Goal: Task Accomplishment & Management: Manage account settings

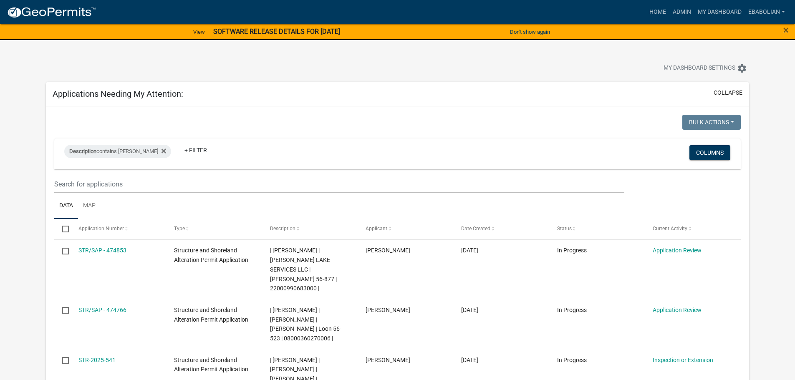
select select "3: 100"
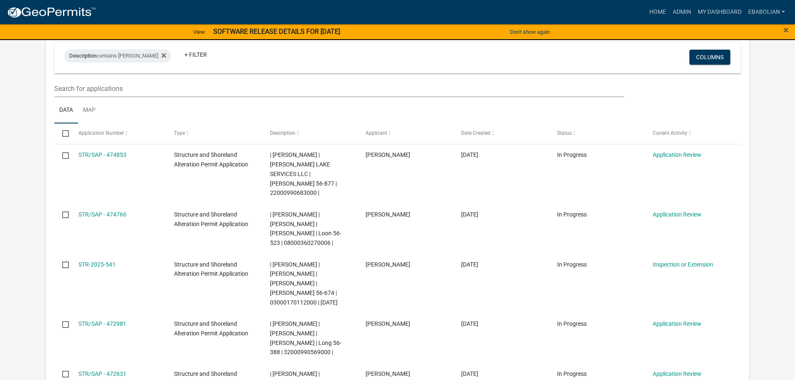
scroll to position [96, 0]
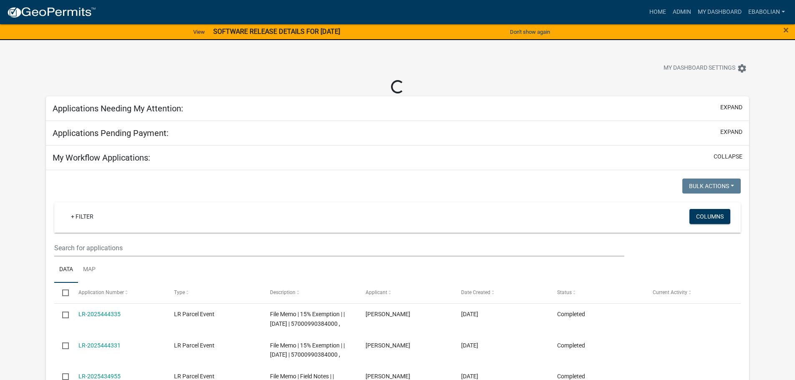
select select "3: 100"
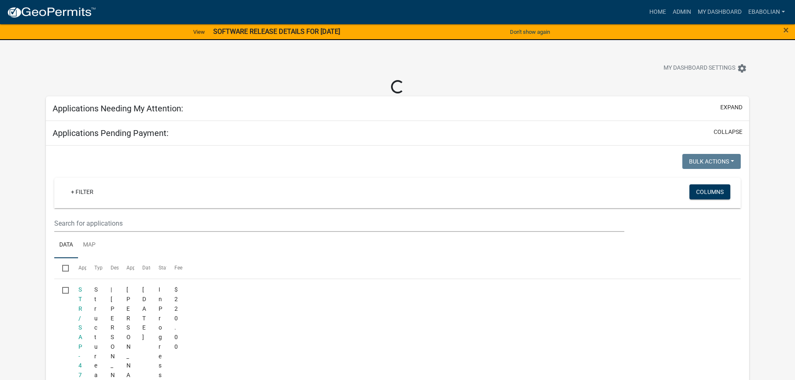
select select "3: 100"
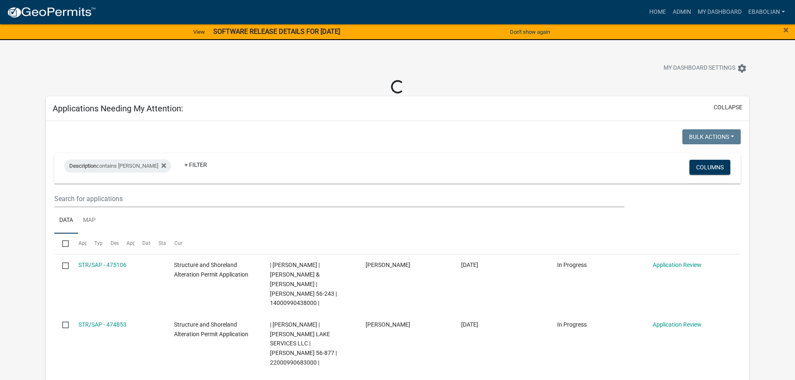
select select "3: 100"
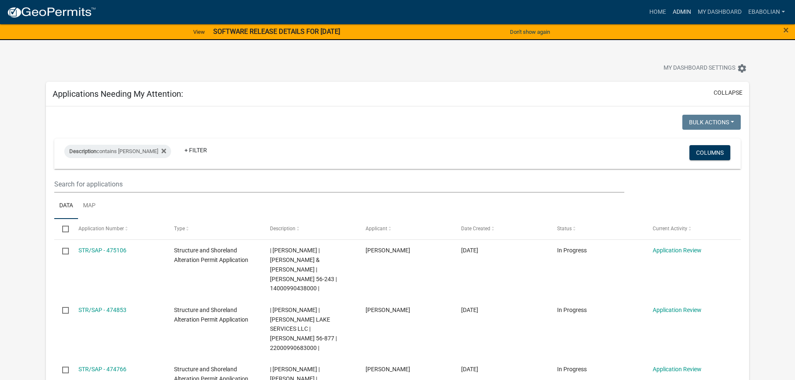
click at [679, 13] on link "Admin" at bounding box center [681, 12] width 25 height 16
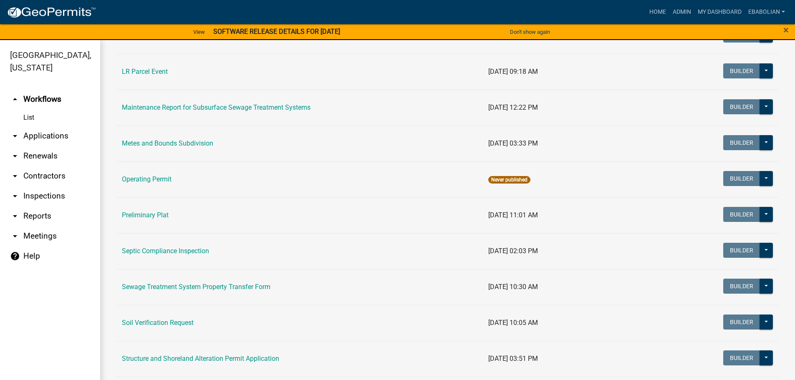
scroll to position [376, 0]
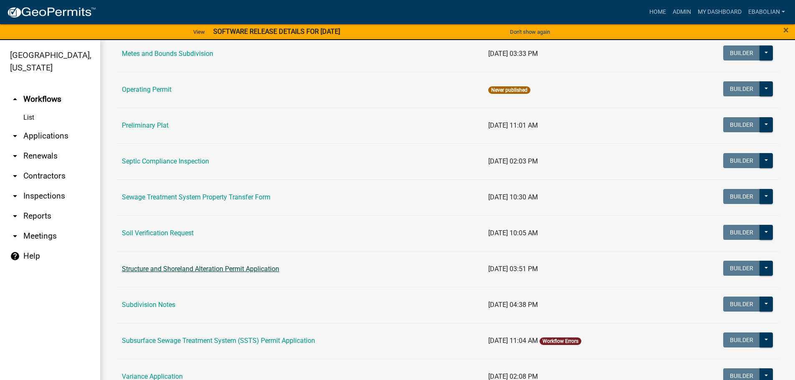
click at [161, 267] on link "Structure and Shoreland Alteration Permit Application" at bounding box center [200, 269] width 157 height 8
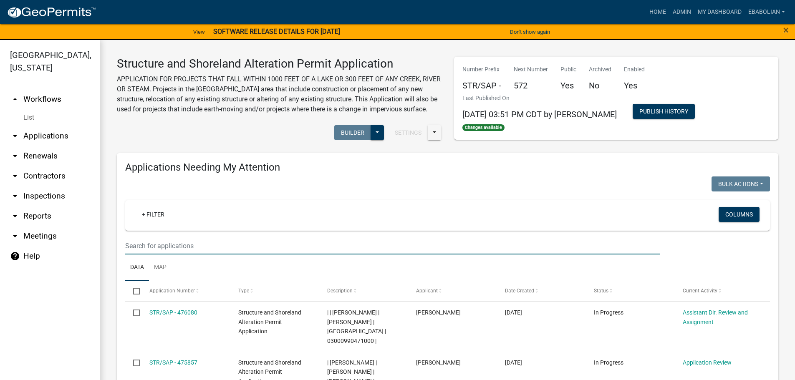
click at [185, 255] on input "text" at bounding box center [392, 245] width 535 height 17
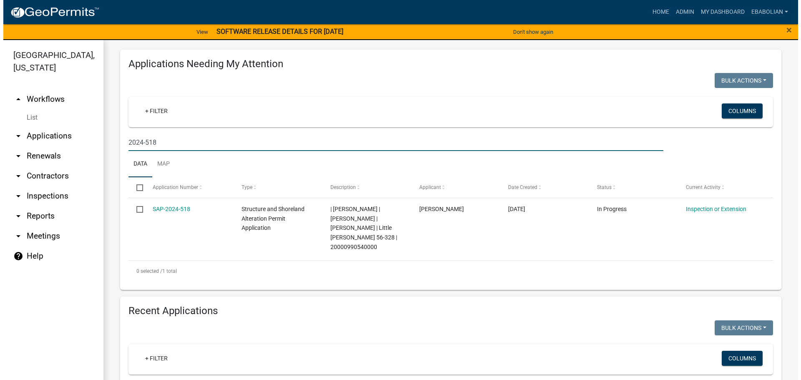
scroll to position [125, 0]
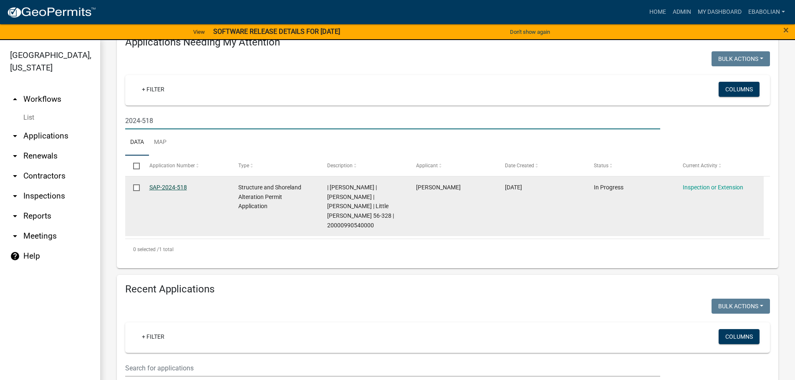
type input "2024-518"
click at [170, 191] on link "SAP-2024-518" at bounding box center [168, 187] width 38 height 7
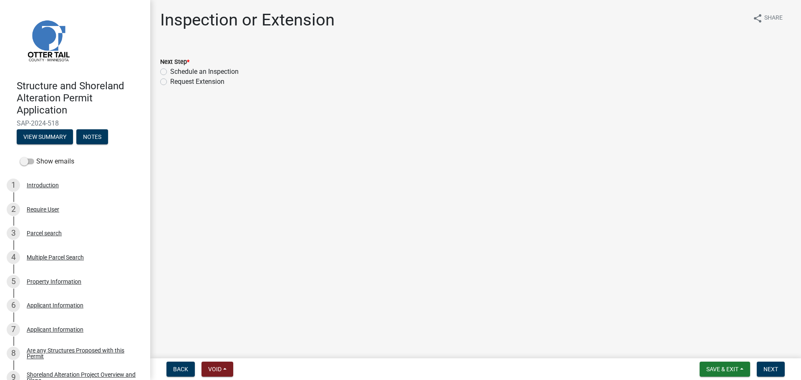
drag, startPoint x: 163, startPoint y: 71, endPoint x: 225, endPoint y: 123, distance: 80.0
click at [170, 71] on label "Schedule an Inspection" at bounding box center [204, 72] width 68 height 10
click at [170, 71] on input "Schedule an Inspection" at bounding box center [172, 69] width 5 height 5
radio input "true"
click at [771, 365] on button "Next" at bounding box center [771, 369] width 28 height 15
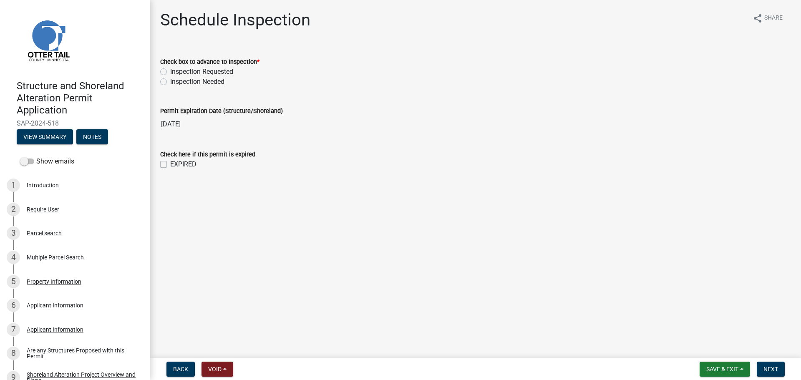
click at [170, 83] on label "Inspection Needed" at bounding box center [197, 82] width 54 height 10
click at [170, 82] on input "Inspection Needed" at bounding box center [172, 79] width 5 height 5
radio input "true"
click at [170, 166] on label "EXPIRED" at bounding box center [183, 164] width 26 height 10
click at [170, 165] on input "EXPIRED" at bounding box center [172, 161] width 5 height 5
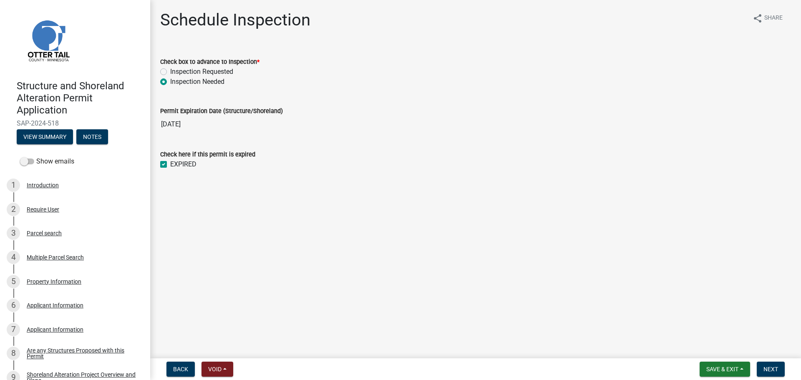
checkbox input "true"
click at [774, 366] on span "Next" at bounding box center [771, 369] width 15 height 7
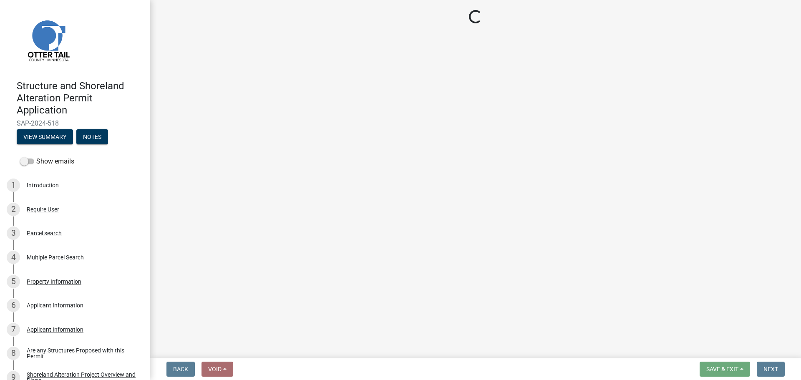
select select "710d5f49-2663-4e73-9718-d0c4e189f5ed"
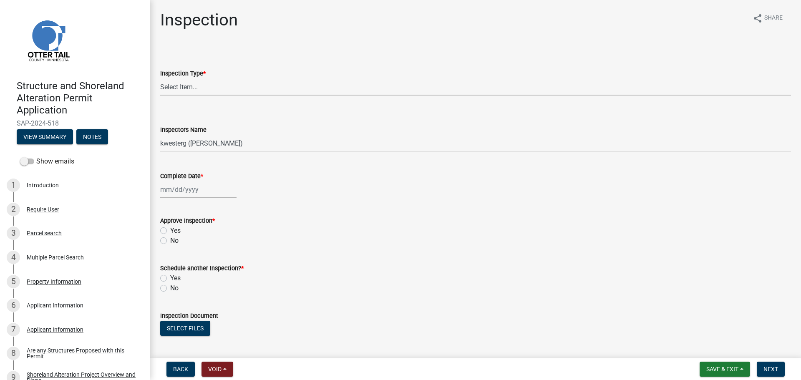
click at [181, 88] on select "Select Item... Footing / Structure Inspection Shoreland Alteration Not Built" at bounding box center [475, 86] width 631 height 17
click at [160, 78] on select "Select Item... Footing / Structure Inspection Shoreland Alteration Not Built" at bounding box center [475, 86] width 631 height 17
select select "47ea1fb7-c502-4f3a-a094-06b583cbebcf"
click at [187, 146] on select "Select Item... btollefson (Brittany Tollefson) alexisnewark (Alexis Newark) epl…" at bounding box center [475, 143] width 631 height 17
select select "cd31a072-cd4e-4306-9b8c-c26eab70e9de"
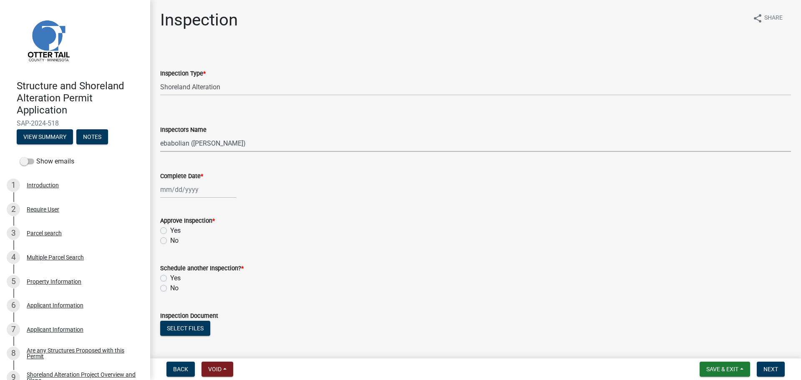
click at [160, 135] on select "Select Item... btollefson (Brittany Tollefson) alexisnewark (Alexis Newark) epl…" at bounding box center [475, 143] width 631 height 17
select select "9"
select select "2025"
click at [179, 193] on div "Jan Feb Mar Apr May Jun Jul Aug Sep Oct Nov Dec 1525 1526 1527 1528 1529 1530 1…" at bounding box center [198, 189] width 76 height 17
click at [196, 249] on div "10" at bounding box center [195, 247] width 13 height 13
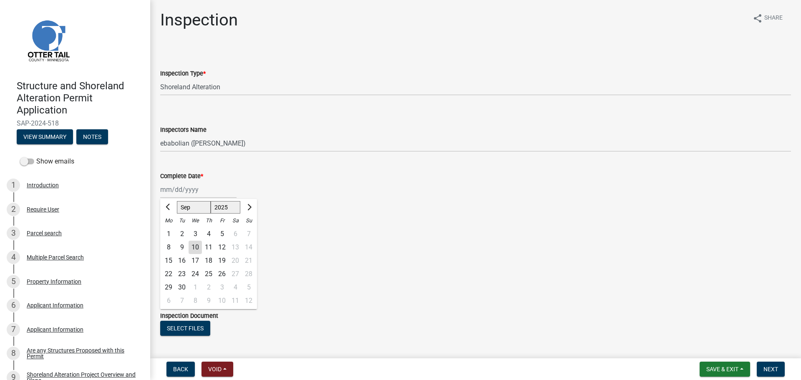
type input "09/10/2025"
click at [170, 228] on label "Yes" at bounding box center [175, 231] width 10 height 10
click at [170, 228] on input "Yes" at bounding box center [172, 228] width 5 height 5
radio input "true"
click at [170, 289] on label "No" at bounding box center [174, 288] width 8 height 10
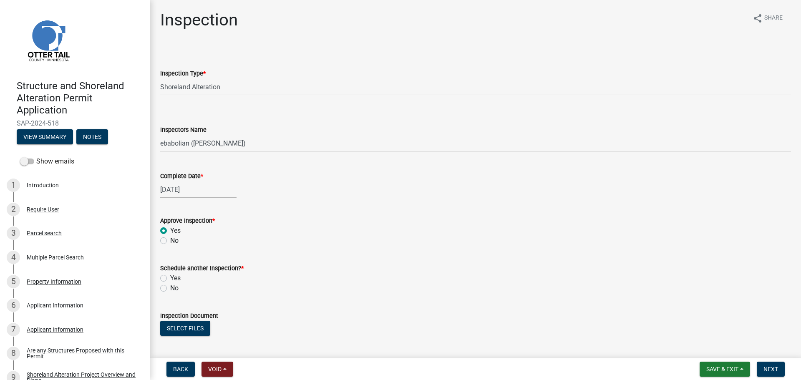
click at [170, 289] on input "No" at bounding box center [172, 285] width 5 height 5
radio input "true"
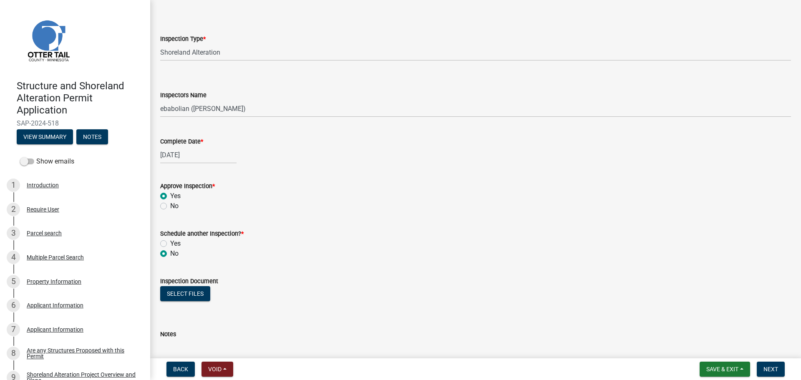
scroll to position [97, 0]
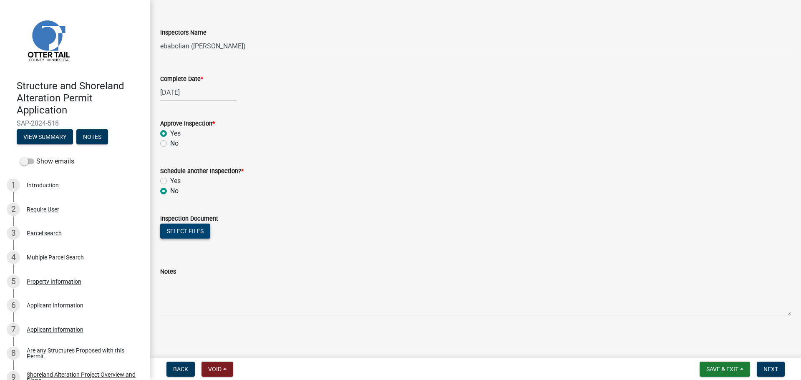
click at [192, 230] on button "Select files" at bounding box center [185, 231] width 50 height 15
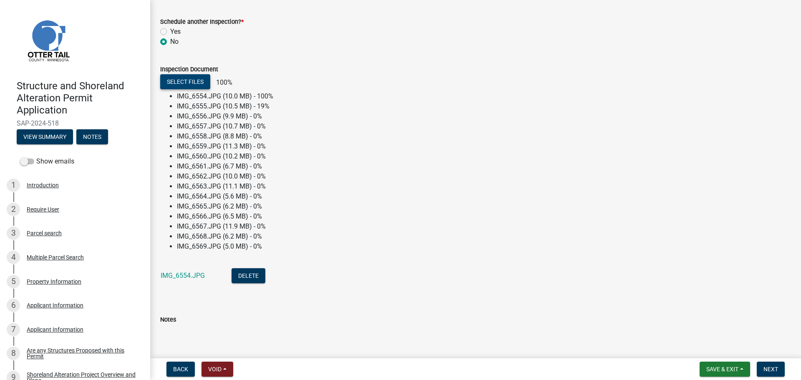
scroll to position [295, 0]
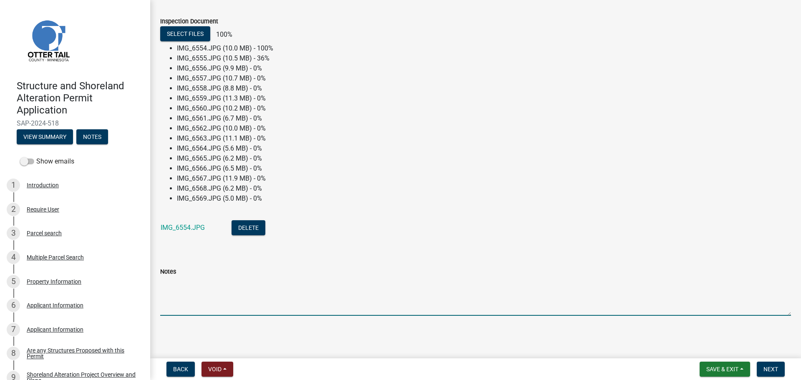
click at [180, 295] on textarea "Notes" at bounding box center [475, 296] width 631 height 39
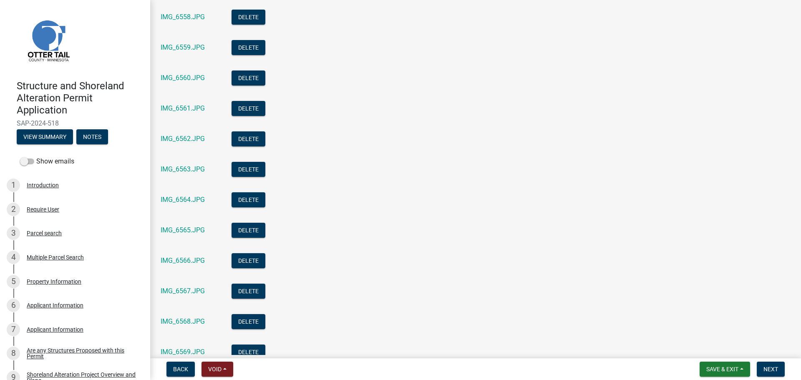
scroll to position [585, 0]
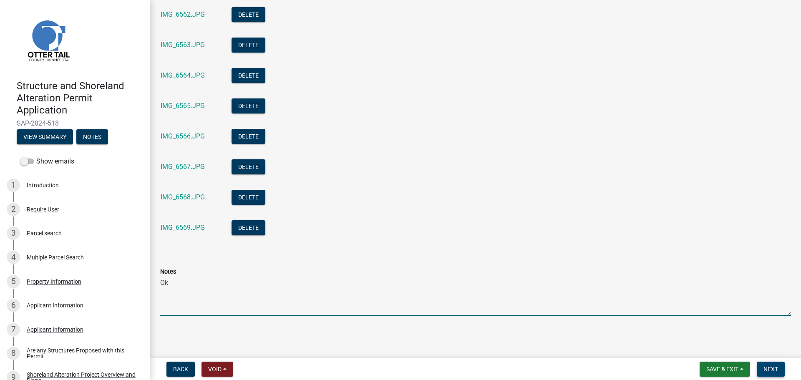
type textarea "Ok"
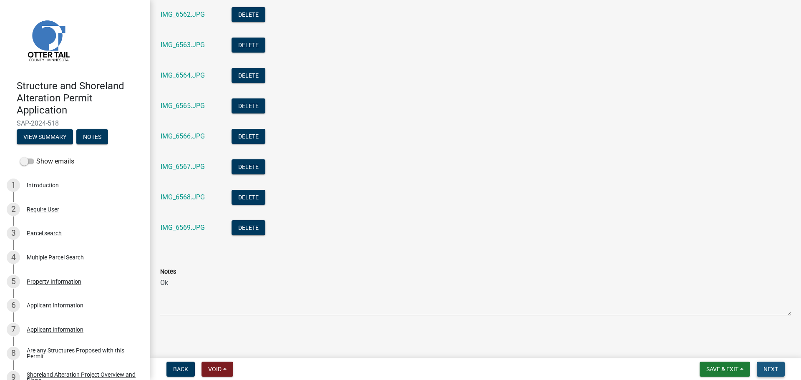
click at [770, 366] on span "Next" at bounding box center [771, 369] width 15 height 7
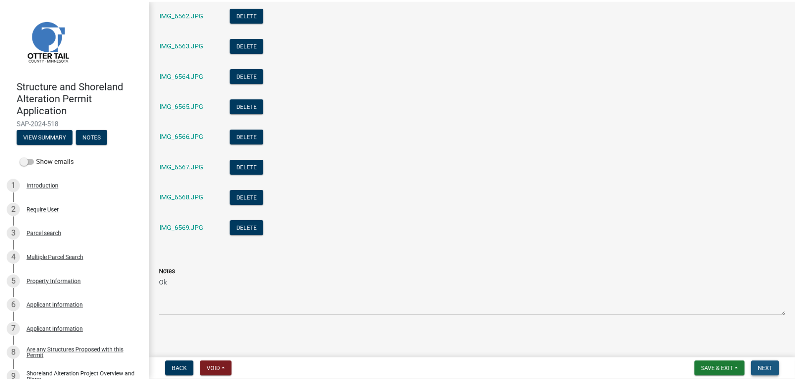
scroll to position [0, 0]
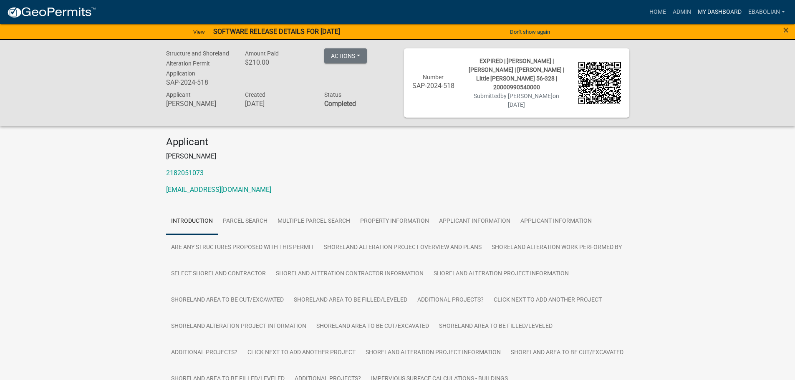
click at [714, 10] on link "My Dashboard" at bounding box center [719, 12] width 50 height 16
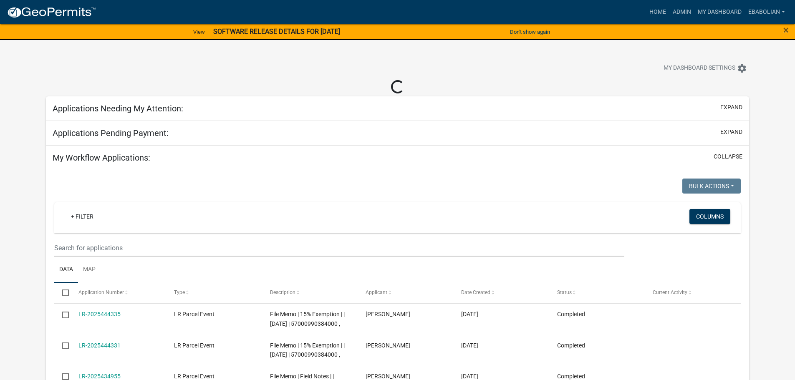
select select "3: 100"
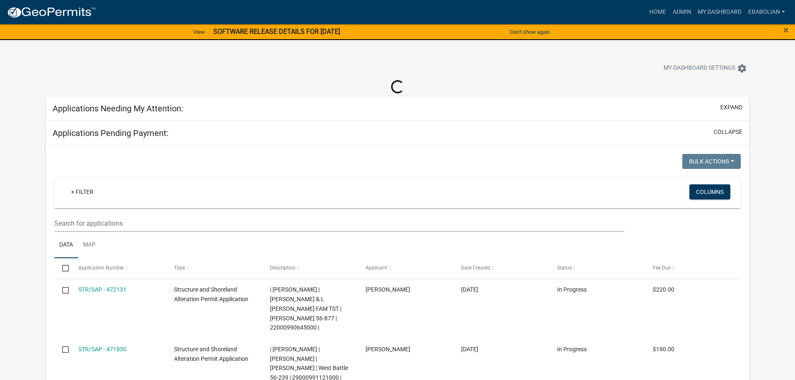
select select "3: 100"
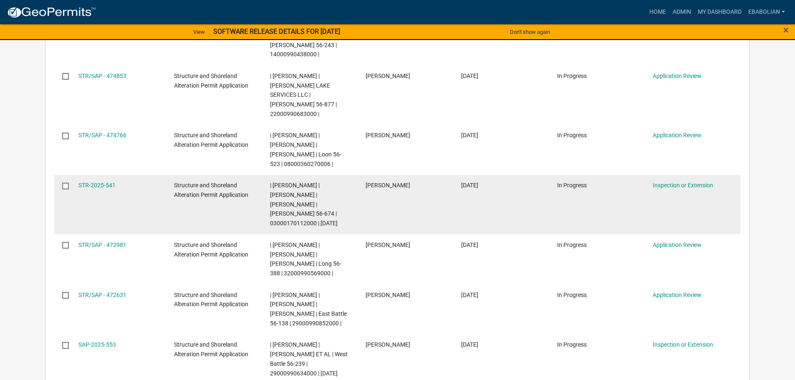
scroll to position [250, 0]
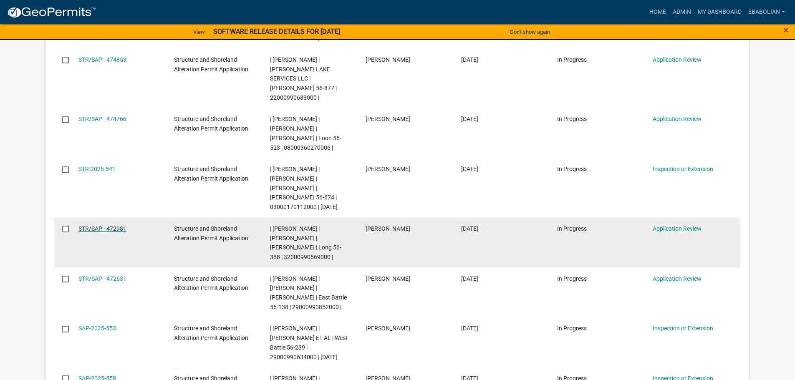
click at [105, 225] on link "STR/SAP - 472981" at bounding box center [102, 228] width 48 height 7
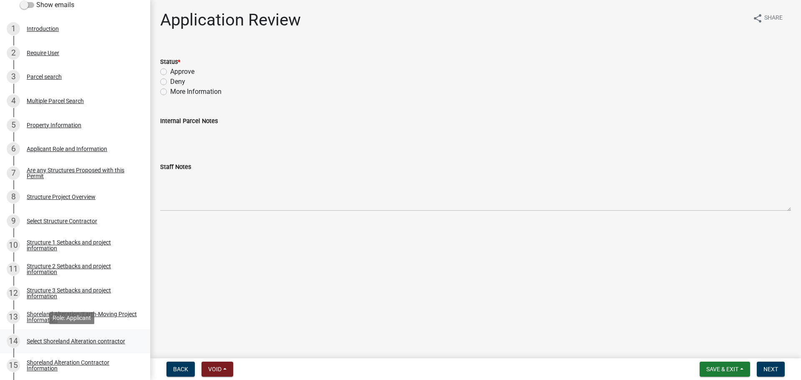
scroll to position [125, 0]
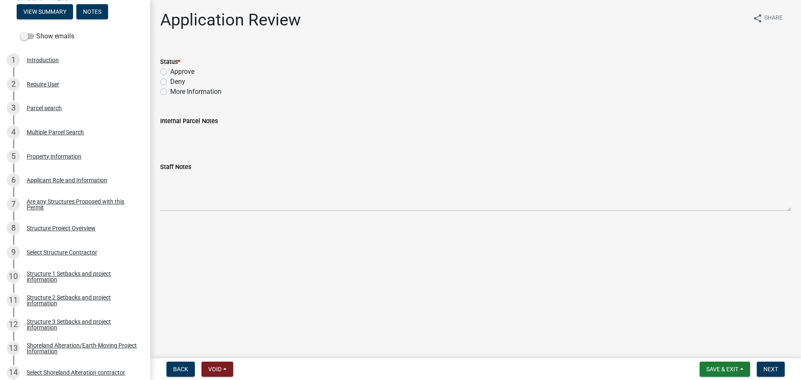
click at [170, 71] on label "Approve" at bounding box center [182, 72] width 24 height 10
click at [170, 71] on input "Approve" at bounding box center [172, 69] width 5 height 5
radio input "true"
click at [773, 368] on span "Next" at bounding box center [771, 369] width 15 height 7
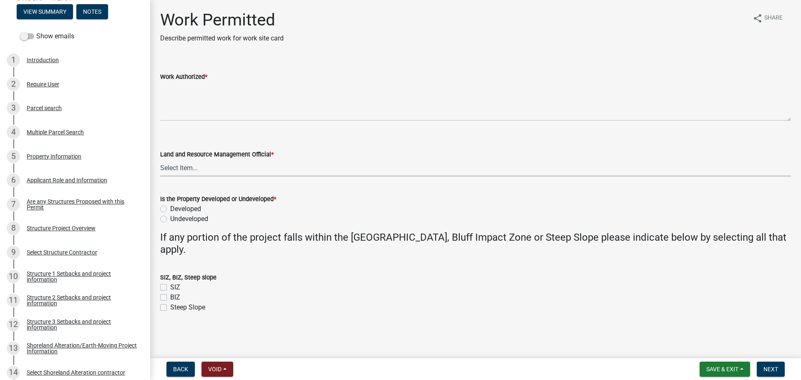
click at [184, 167] on select "Select Item... Alexis Newark Amy Busko Andrea Perales Brittany Tollefson Christ…" at bounding box center [475, 167] width 631 height 17
click at [160, 159] on select "Select Item... Alexis Newark Amy Busko Andrea Perales Brittany Tollefson Christ…" at bounding box center [475, 167] width 631 height 17
select select "f66be788-4dd6-459d-a9ec-6d83f4dfb709"
click at [170, 209] on label "Developed" at bounding box center [185, 209] width 31 height 10
click at [170, 209] on input "Developed" at bounding box center [172, 206] width 5 height 5
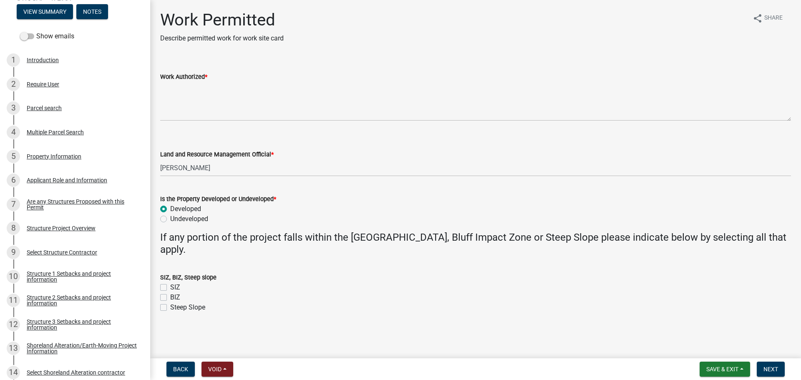
radio input "true"
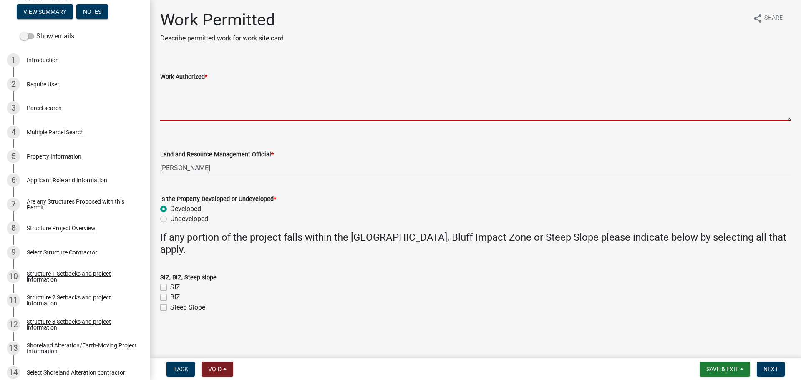
click at [172, 103] on textarea "Work Authorized *" at bounding box center [475, 101] width 631 height 39
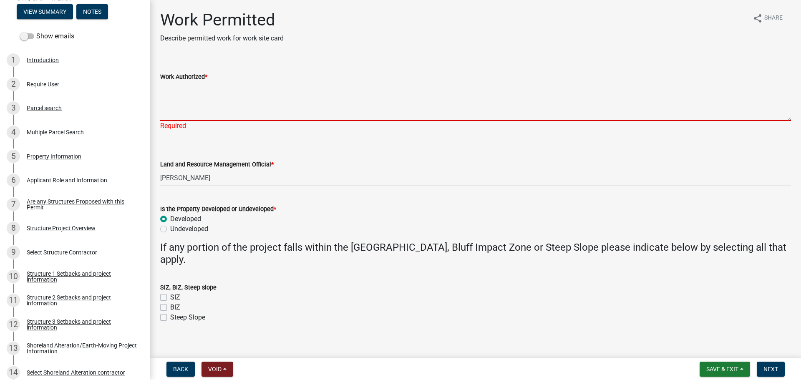
click at [174, 83] on textarea "Work Authorized *" at bounding box center [475, 101] width 631 height 39
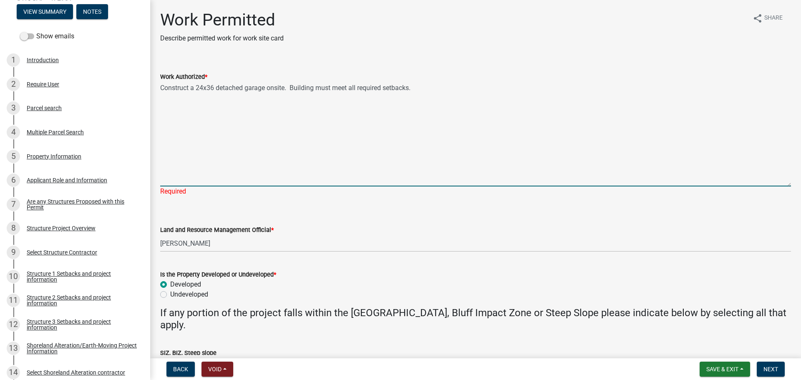
drag, startPoint x: 784, startPoint y: 117, endPoint x: 786, endPoint y: 182, distance: 65.5
click at [786, 182] on div "Work Authorized * Construct a 24x36 detached garage onsite. Building must meet …" at bounding box center [475, 128] width 643 height 136
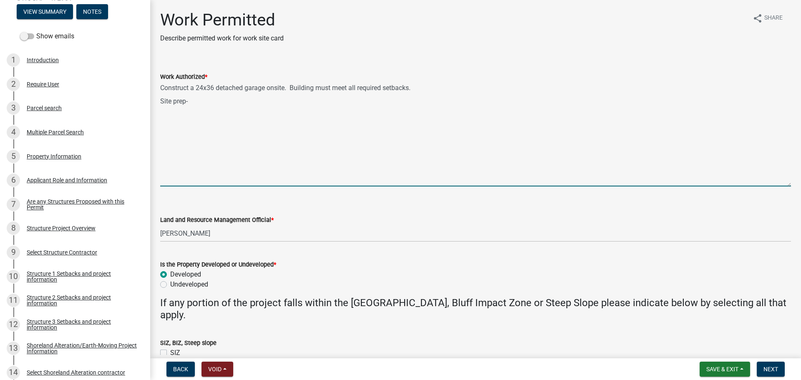
drag, startPoint x: 196, startPoint y: 102, endPoint x: 209, endPoint y: 111, distance: 16.0
click at [196, 102] on textarea "Construct a 24x36 detached garage onsite. Building must meet all required setba…" at bounding box center [475, 134] width 631 height 105
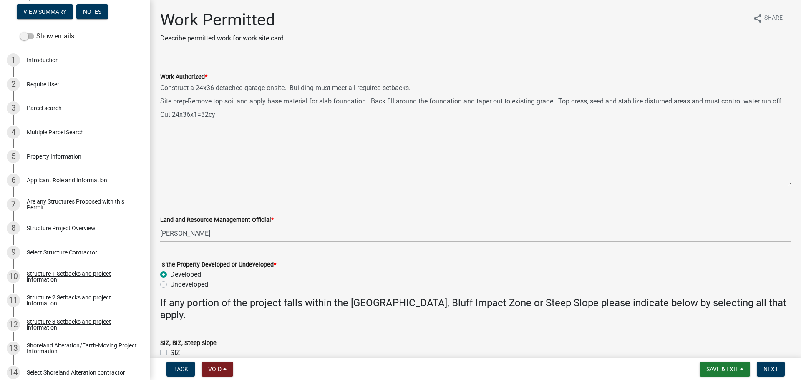
click at [224, 122] on textarea "Construct a 24x36 detached garage onsite. Building must meet all required setba…" at bounding box center [475, 134] width 631 height 105
paste textarea "remove black dirt and bring in 12" of fill for garage pad"
click at [219, 120] on textarea "Construct a 24x36 detached garage onsite. Building must meet all required setba…" at bounding box center [475, 134] width 631 height 105
click at [379, 123] on textarea "Construct a 24x36 detached garage onsite. Building must meet all required setba…" at bounding box center [475, 134] width 631 height 105
drag, startPoint x: 171, startPoint y: 124, endPoint x: 169, endPoint y: 132, distance: 8.1
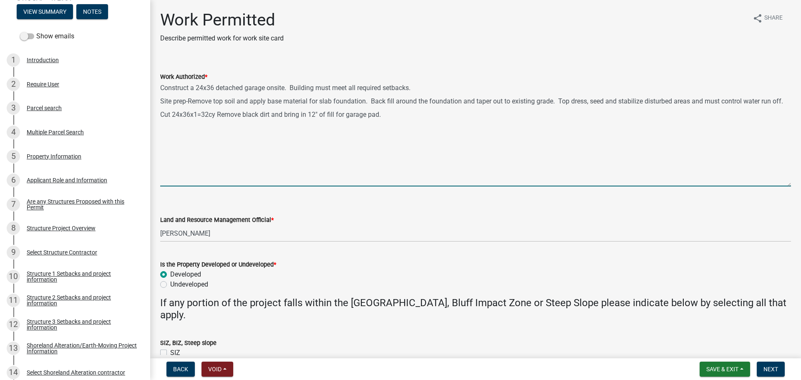
click at [171, 124] on textarea "Construct a 24x36 detached garage onsite. Building must meet all required setba…" at bounding box center [475, 134] width 631 height 105
click at [386, 124] on textarea "Construct a 24x36 detached garage onsite. Building must meet all required setba…" at bounding box center [475, 134] width 631 height 105
click at [217, 129] on textarea "Construct a 24x36 detached garage onsite. Building must meet all required setba…" at bounding box center [475, 134] width 631 height 105
paste textarea "Bring in 12" of fill for garage pad"
click at [383, 123] on textarea "Construct a 24x36 detached garage onsite. Building must meet all required setba…" at bounding box center [475, 134] width 631 height 105
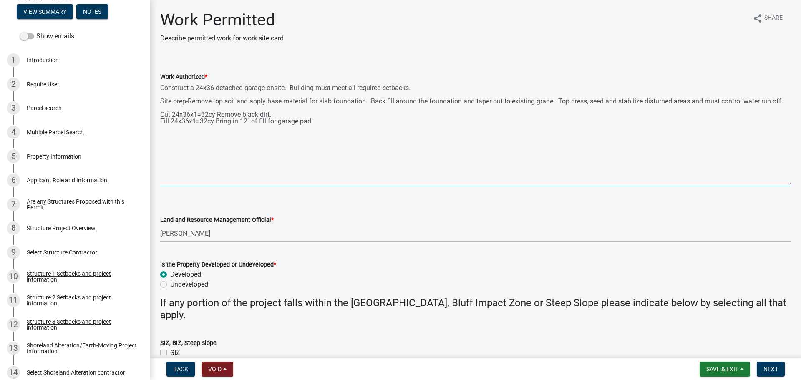
click at [312, 129] on textarea "Construct a 24x36 detached garage onsite. Building must meet all required setba…" at bounding box center [475, 134] width 631 height 105
type textarea "Construct a 24x36 detached garage onsite. Building must meet all required setba…"
click at [772, 369] on span "Next" at bounding box center [771, 369] width 15 height 7
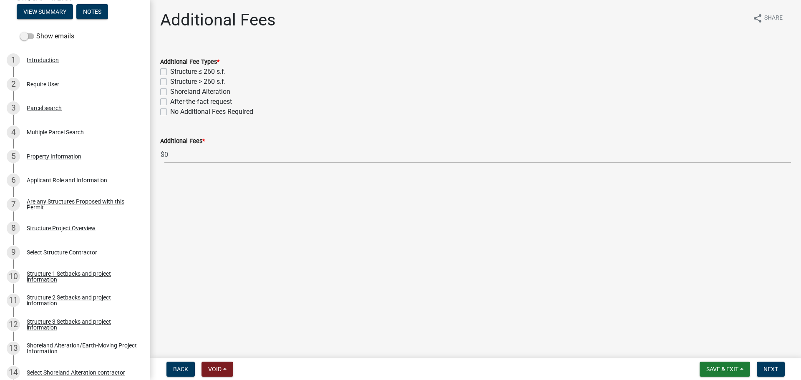
click at [170, 84] on label "Structure > 260 s.f." at bounding box center [198, 82] width 56 height 10
click at [170, 82] on input "Structure > 260 s.f." at bounding box center [172, 79] width 5 height 5
checkbox input "true"
checkbox input "false"
checkbox input "true"
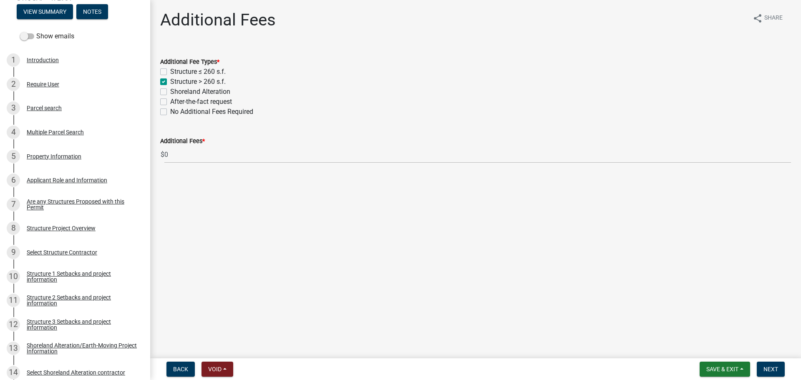
checkbox input "false"
click at [170, 91] on label "Shoreland Alteration" at bounding box center [200, 92] width 60 height 10
click at [170, 91] on input "Shoreland Alteration" at bounding box center [172, 89] width 5 height 5
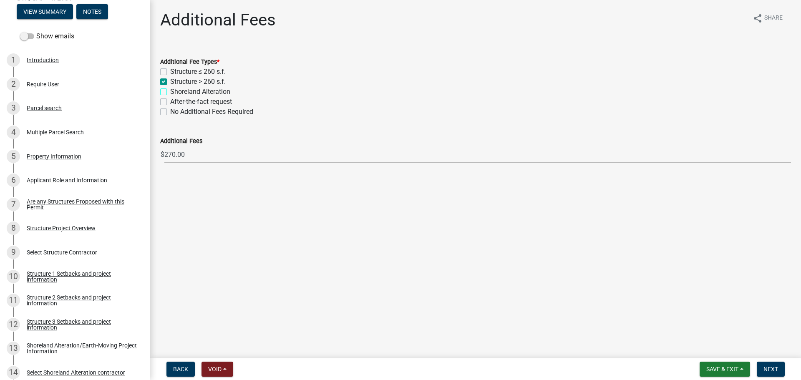
checkbox input "true"
checkbox input "false"
checkbox input "true"
checkbox input "false"
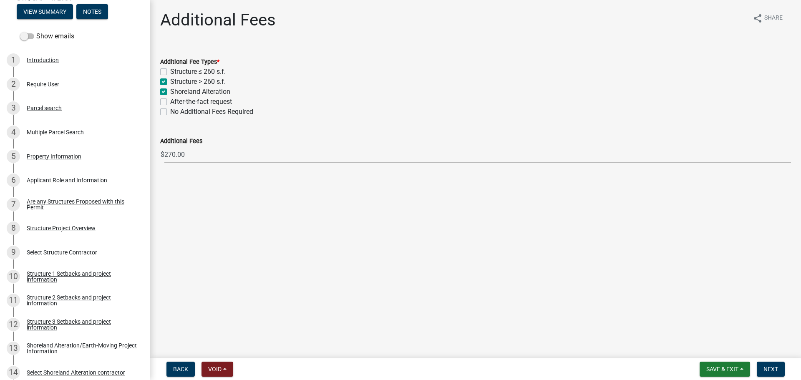
checkbox input "false"
click at [170, 91] on label "Shoreland Alteration" at bounding box center [200, 92] width 60 height 10
click at [170, 91] on input "Shoreland Alteration" at bounding box center [172, 89] width 5 height 5
checkbox input "false"
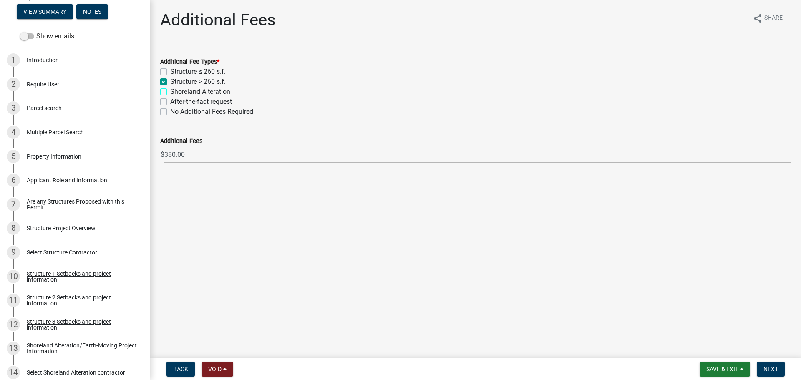
checkbox input "true"
checkbox input "false"
click at [766, 366] on span "Next" at bounding box center [771, 369] width 15 height 7
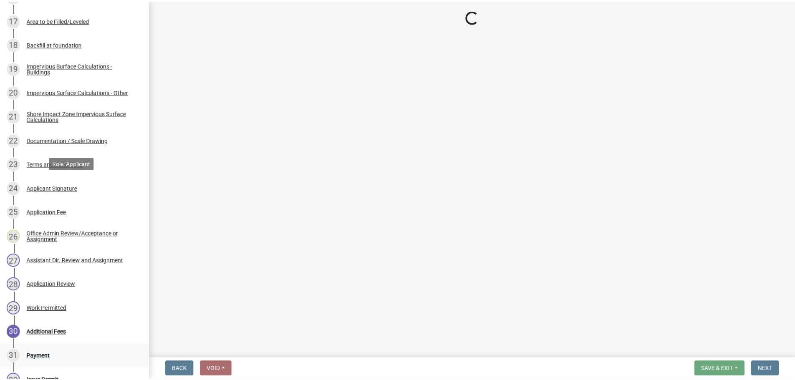
scroll to position [736, 0]
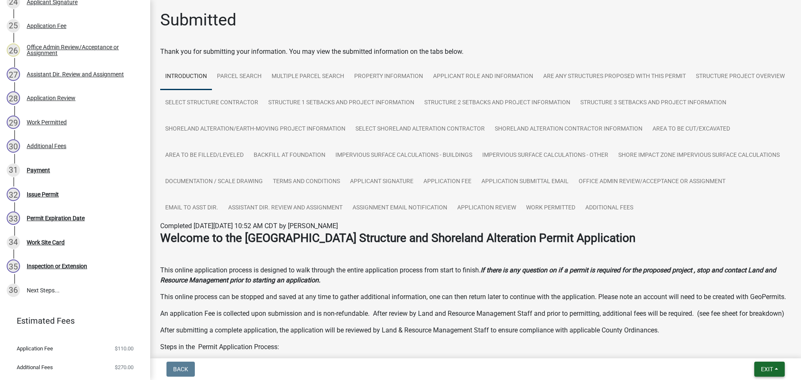
click at [765, 369] on span "Exit" at bounding box center [767, 369] width 12 height 7
click at [745, 347] on button "Save & Exit" at bounding box center [751, 348] width 67 height 20
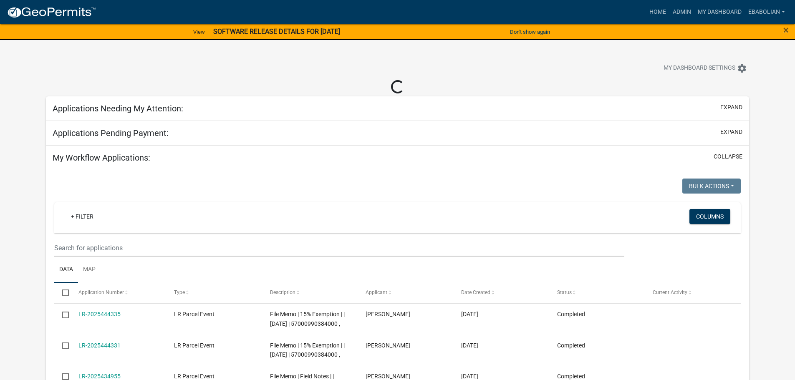
select select "3: 100"
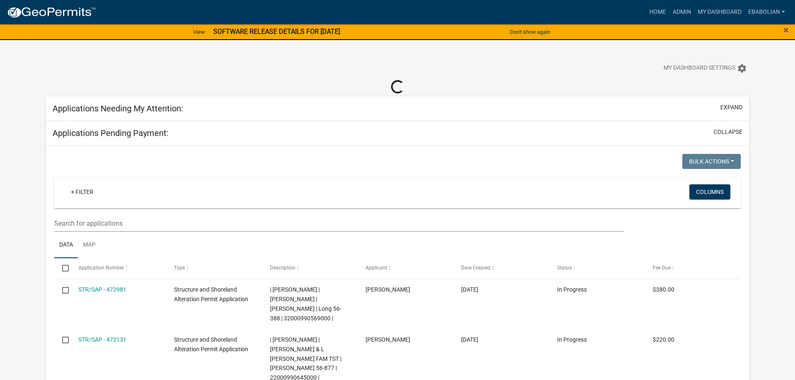
select select "3: 100"
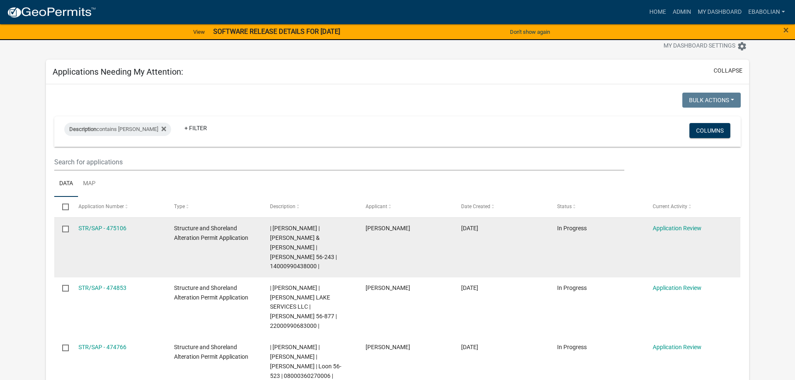
scroll to position [42, 0]
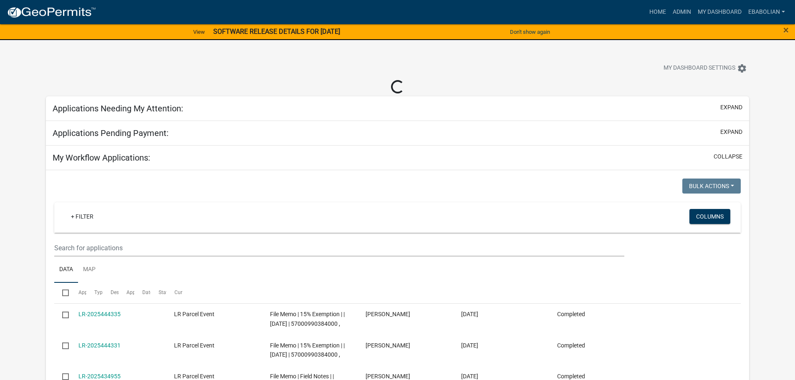
select select "3: 100"
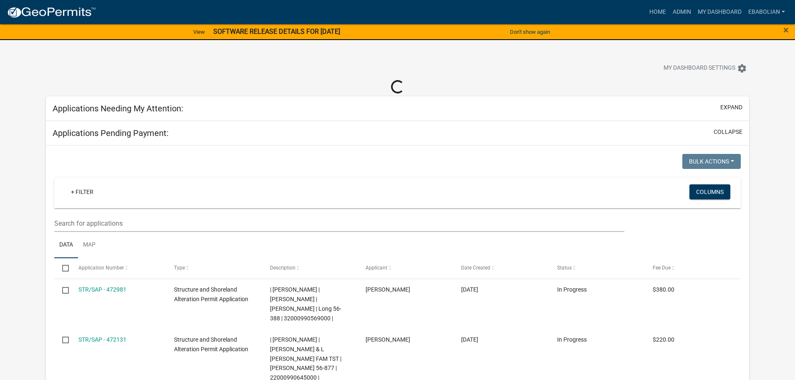
select select "3: 100"
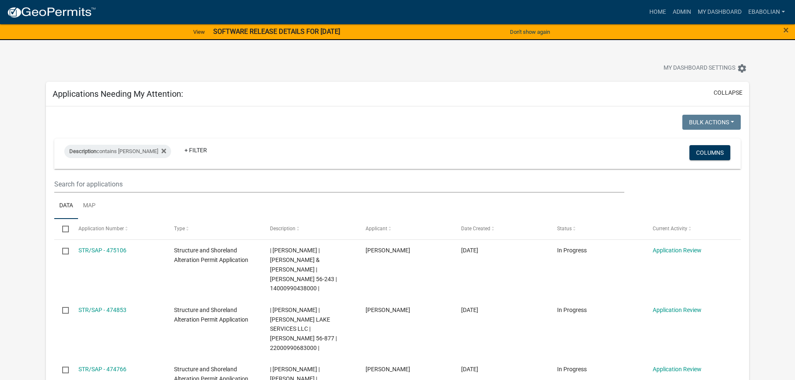
scroll to position [125, 0]
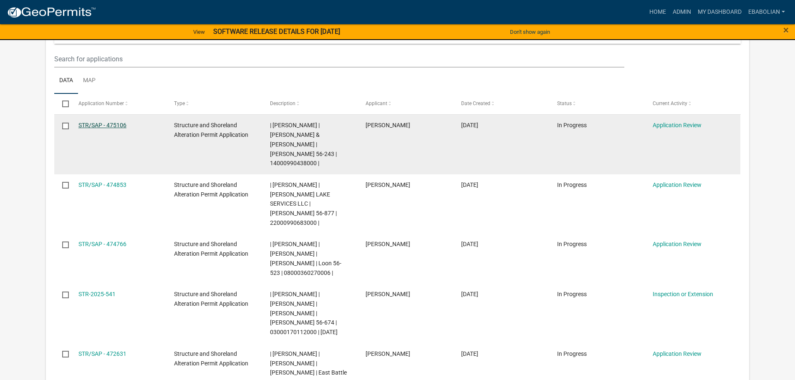
click at [117, 128] on link "STR/SAP - 475106" at bounding box center [102, 125] width 48 height 7
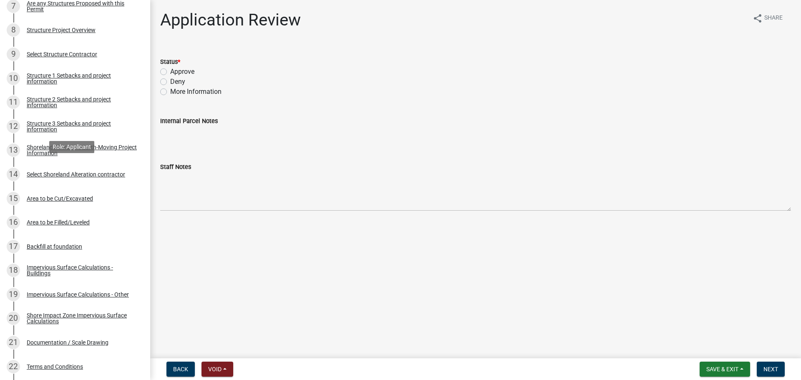
scroll to position [376, 0]
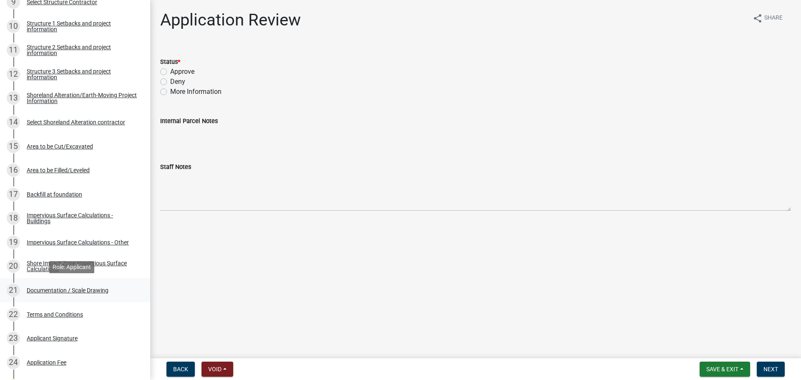
click at [90, 292] on div "Documentation / Scale Drawing" at bounding box center [68, 291] width 82 height 6
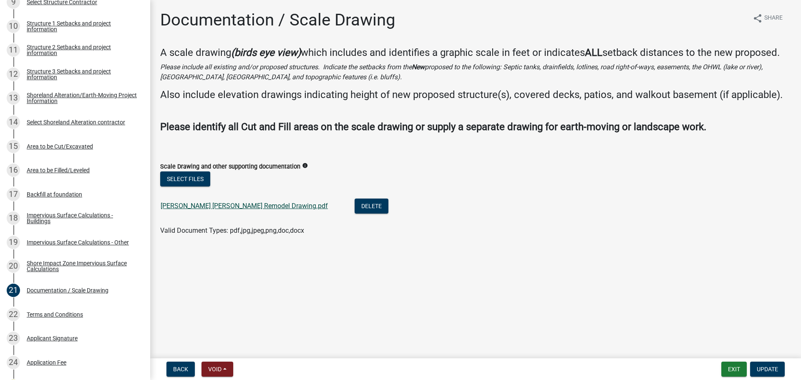
click at [227, 207] on link "Volk Froemke Remodel Drawing.pdf" at bounding box center [244, 206] width 167 height 8
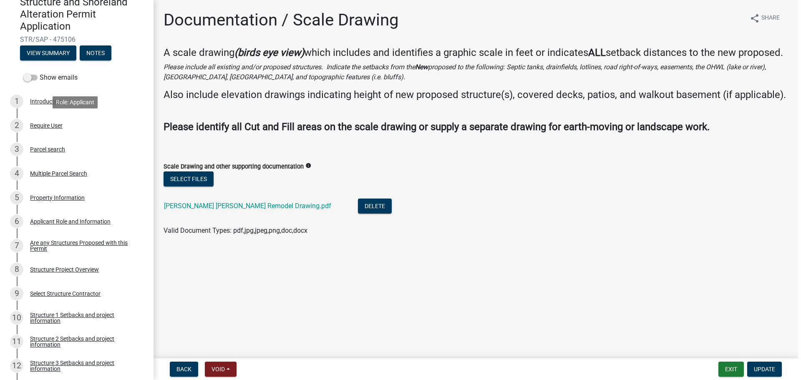
scroll to position [83, 0]
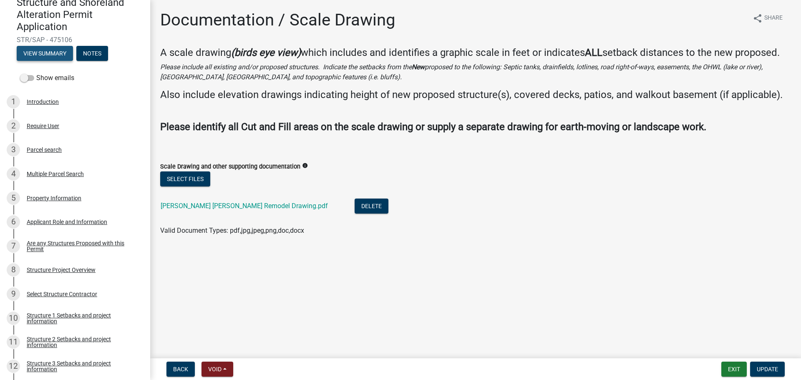
click at [49, 55] on button "View Summary" at bounding box center [45, 53] width 56 height 15
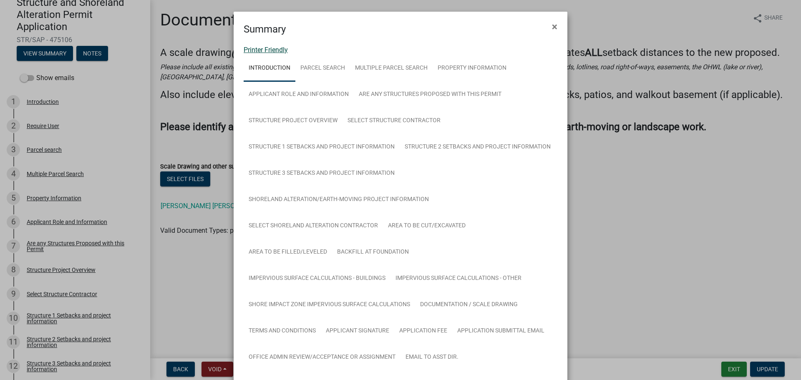
click at [278, 50] on link "Printer Friendly" at bounding box center [266, 50] width 44 height 8
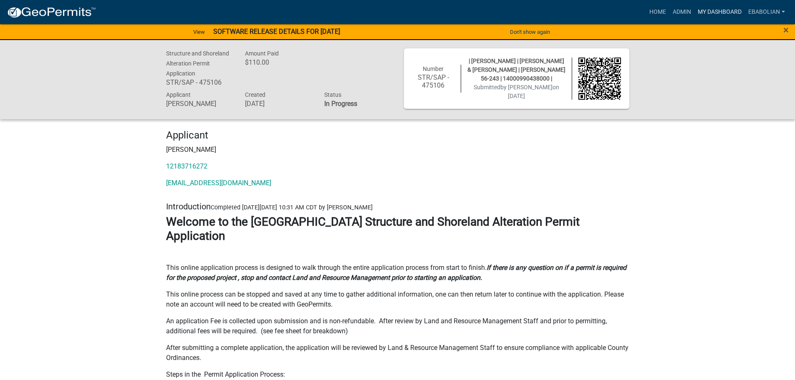
click at [704, 13] on link "My Dashboard" at bounding box center [719, 12] width 50 height 16
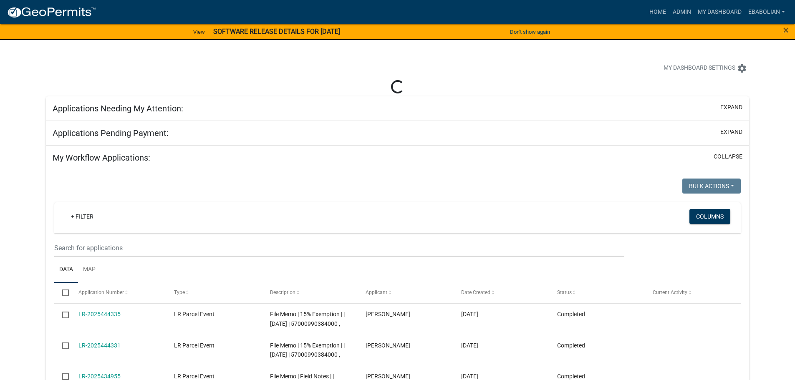
select select "3: 100"
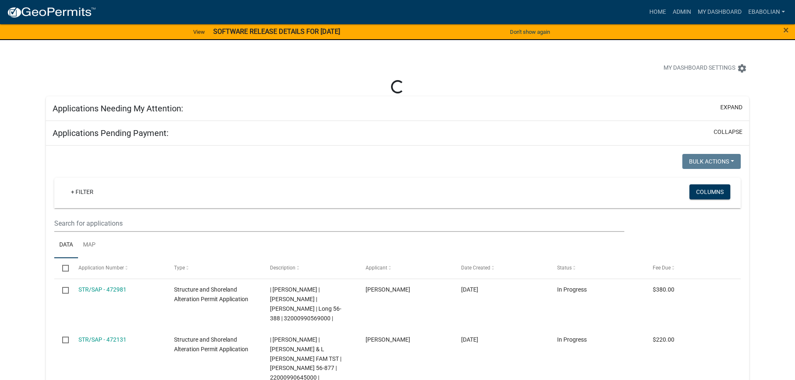
select select "3: 100"
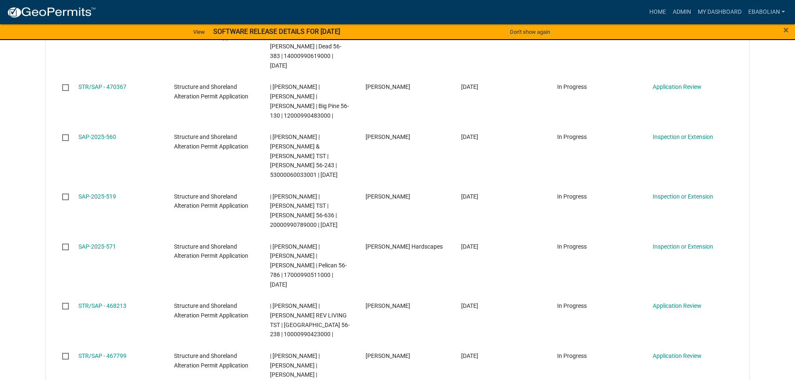
scroll to position [668, 0]
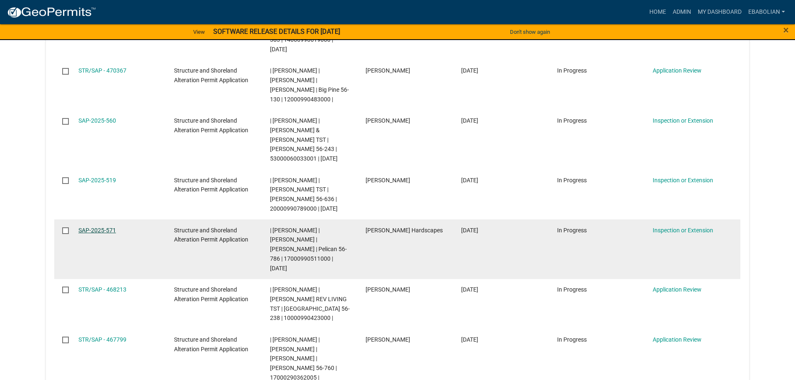
click at [88, 227] on link "SAP-2025-571" at bounding box center [97, 230] width 38 height 7
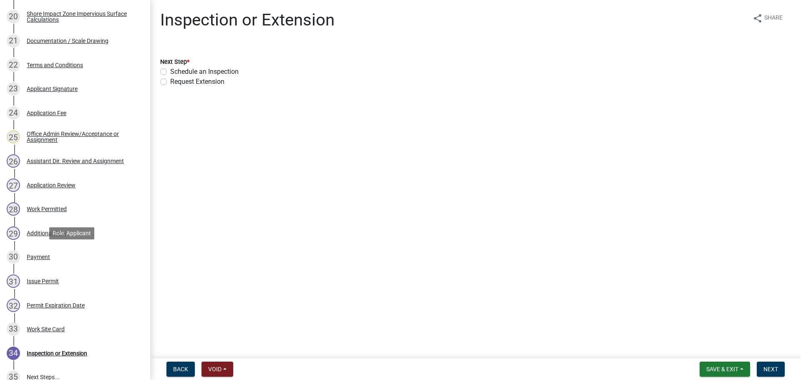
scroll to position [626, 0]
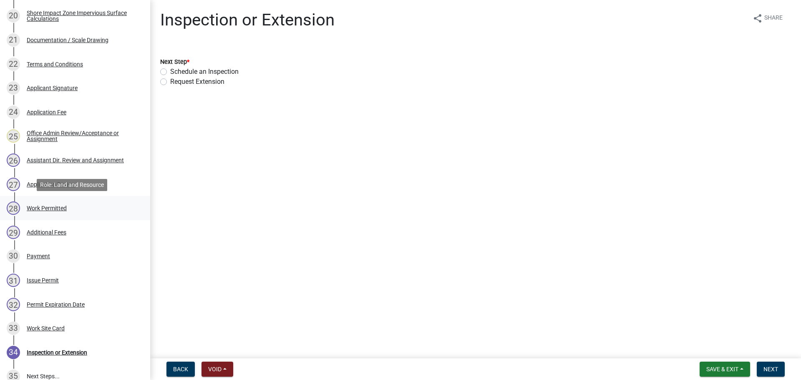
click at [53, 208] on div "Work Permitted" at bounding box center [47, 208] width 40 height 6
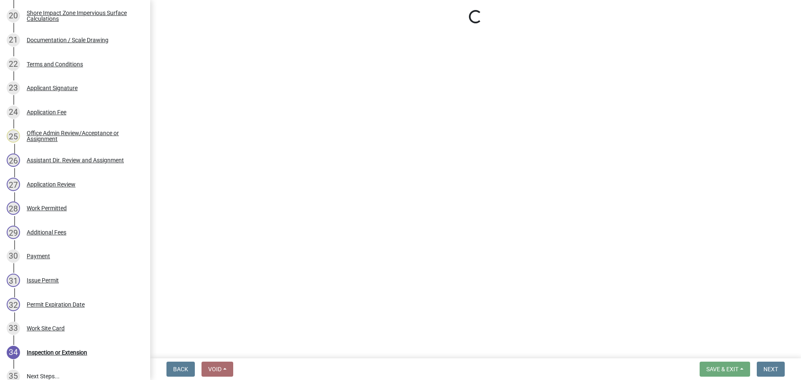
select select "f66be788-4dd6-459d-a9ec-6d83f4dfb709"
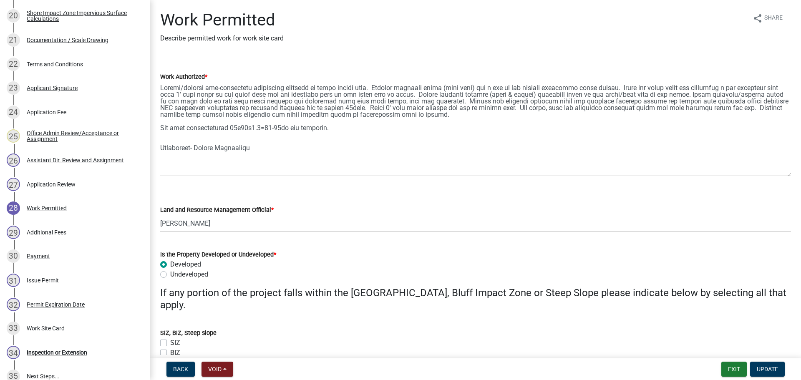
drag, startPoint x: 788, startPoint y: 120, endPoint x: 791, endPoint y: 178, distance: 58.1
click at [791, 178] on div "Work Permitted Describe permitted work for work site card share Share Work Auth…" at bounding box center [475, 196] width 651 height 373
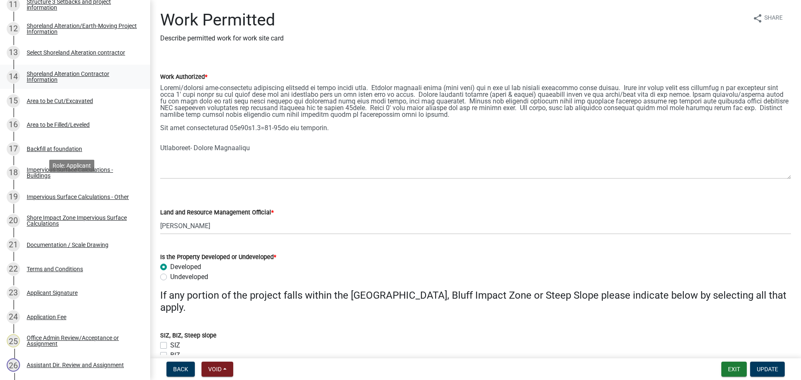
scroll to position [397, 0]
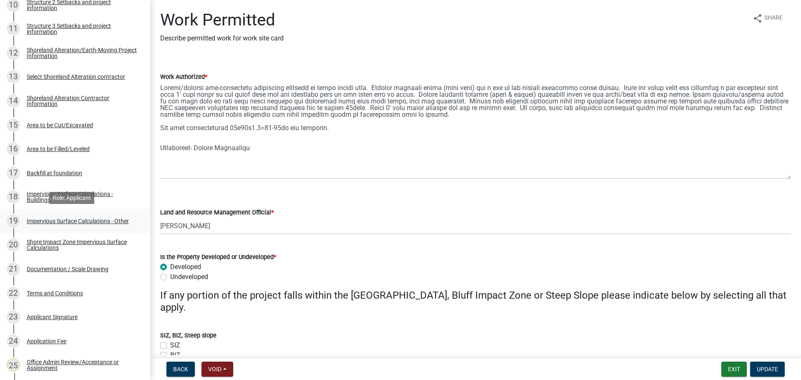
click at [48, 222] on div "Impervious Surface Calculations - Other" at bounding box center [78, 221] width 102 height 6
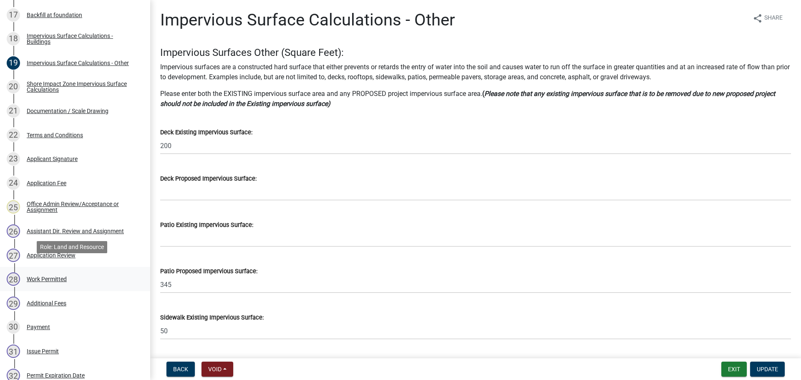
scroll to position [564, 0]
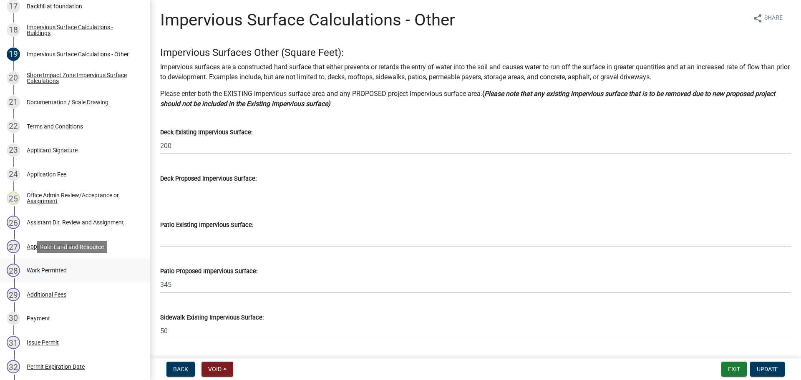
click at [50, 270] on div "Work Permitted" at bounding box center [47, 270] width 40 height 6
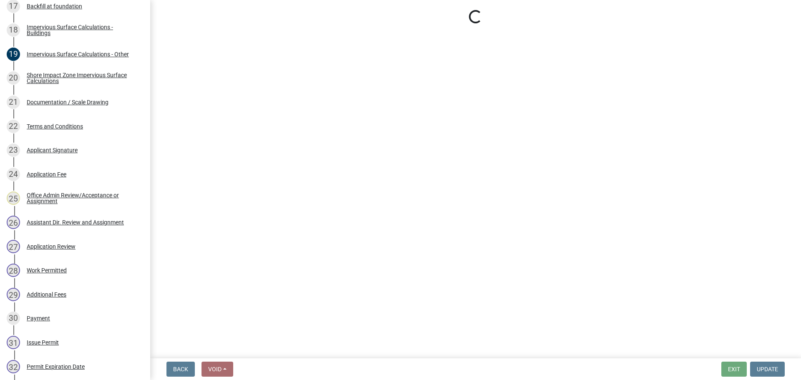
select select "f66be788-4dd6-459d-a9ec-6d83f4dfb709"
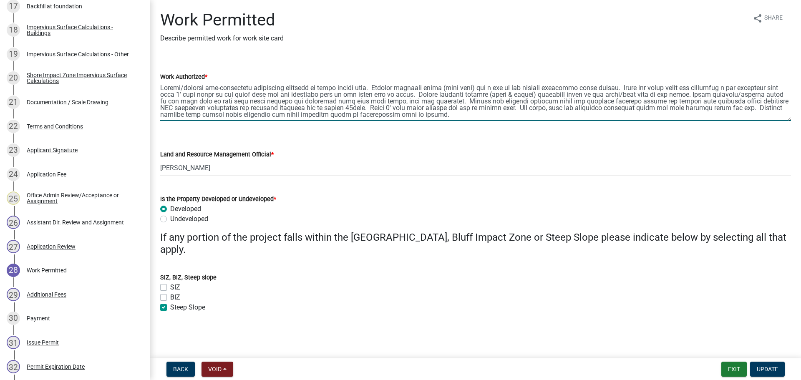
click at [483, 88] on textarea "Work Authorized *" at bounding box center [475, 101] width 631 height 39
type textarea "Repair/replace non-conforming impervious coverage in shore impact zone. Replace…"
click at [768, 368] on span "Update" at bounding box center [767, 369] width 21 height 7
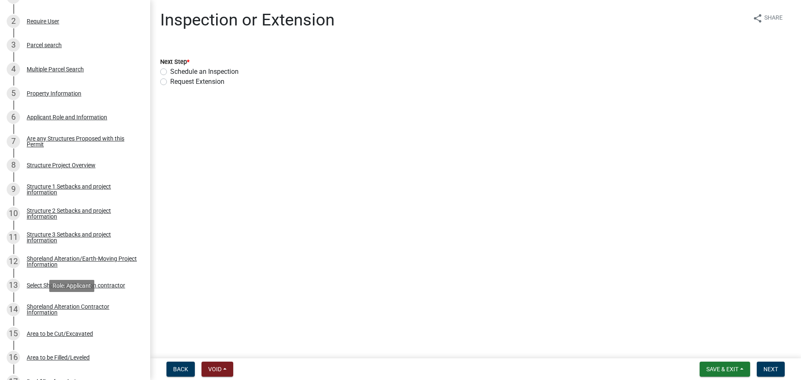
scroll to position [0, 0]
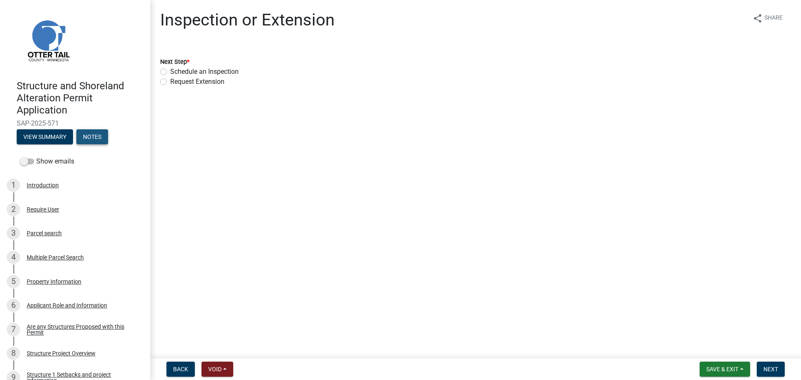
click at [94, 134] on button "Notes" at bounding box center [92, 136] width 32 height 15
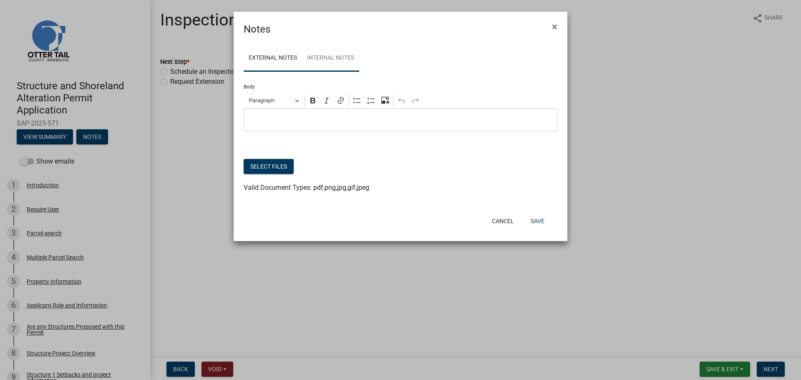
click at [348, 65] on link "Internal Notes" at bounding box center [330, 58] width 57 height 27
click at [315, 120] on p "Editor editing area: main. Press Alt+0 for help." at bounding box center [400, 120] width 305 height 10
click at [539, 220] on button "Save" at bounding box center [537, 221] width 27 height 15
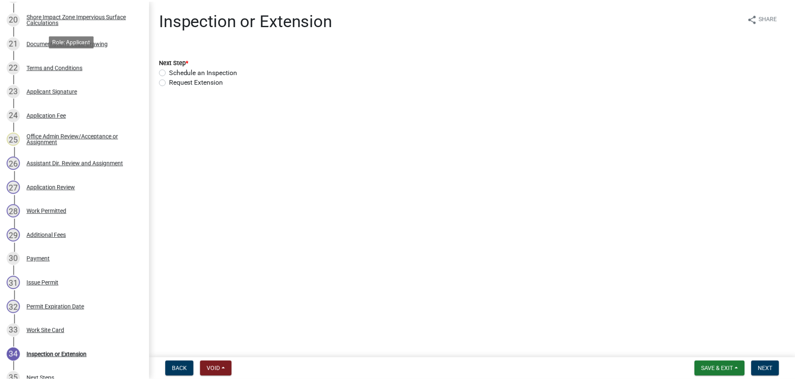
scroll to position [626, 0]
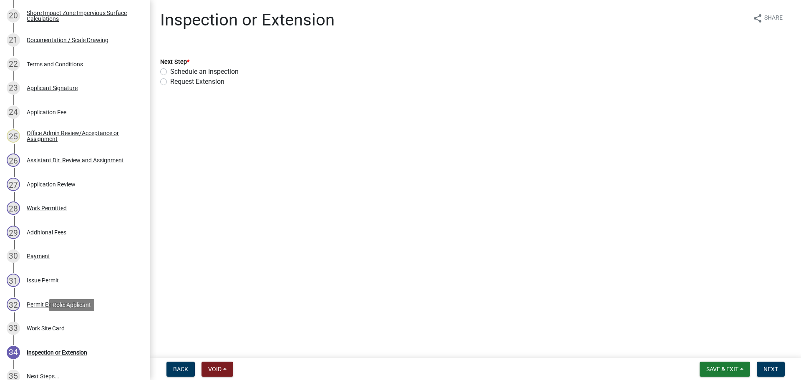
click at [54, 327] on div "Work Site Card" at bounding box center [46, 328] width 38 height 6
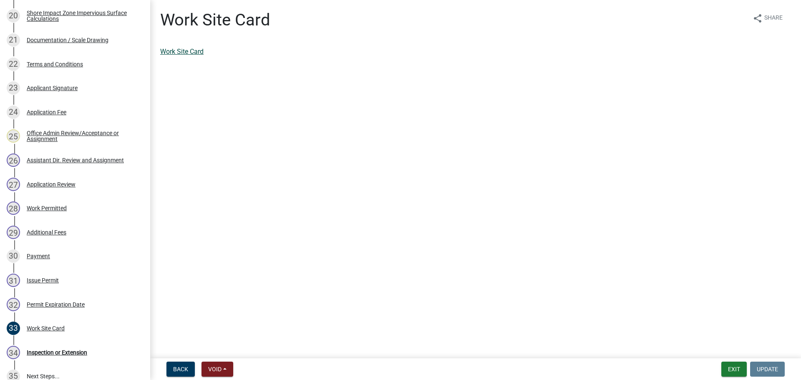
click at [182, 52] on link "Work Site Card" at bounding box center [181, 52] width 43 height 8
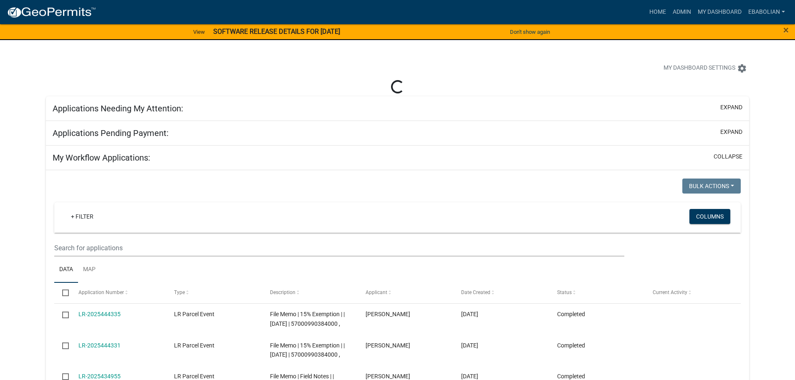
select select "3: 100"
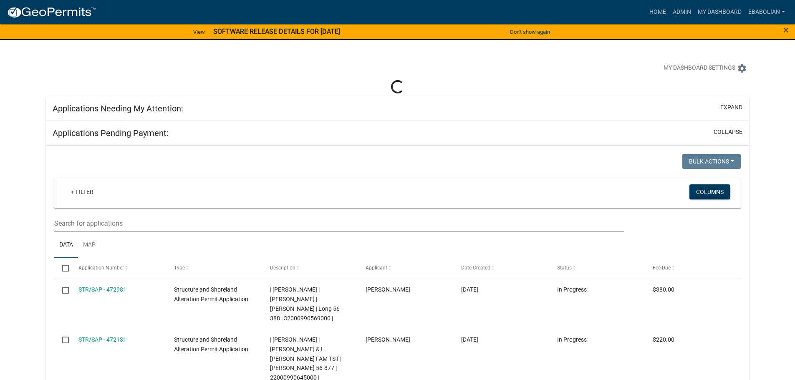
select select "3: 100"
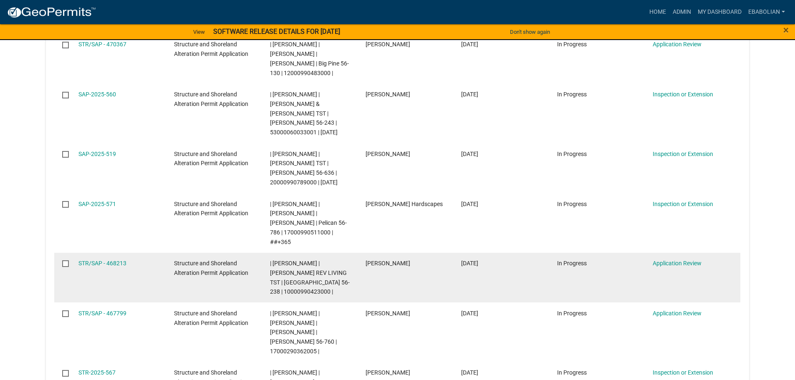
scroll to position [709, 0]
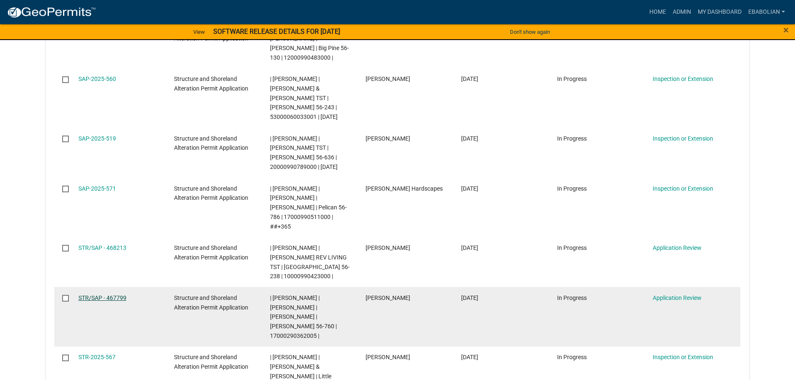
click at [107, 295] on link "STR/SAP - 467799" at bounding box center [102, 298] width 48 height 7
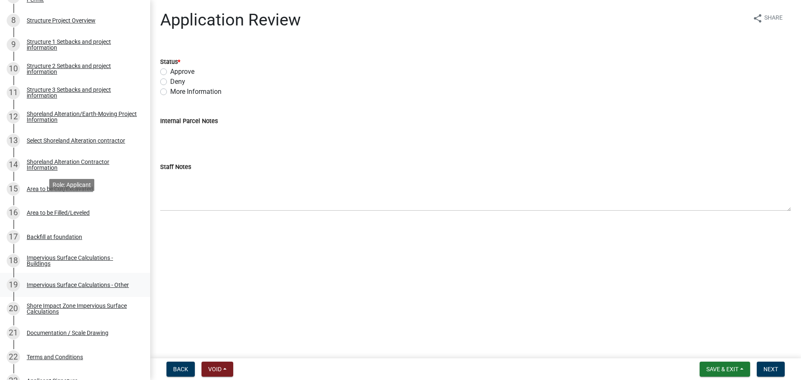
scroll to position [334, 0]
click at [77, 195] on link "15 Area to be Cut/Excavated" at bounding box center [75, 188] width 150 height 24
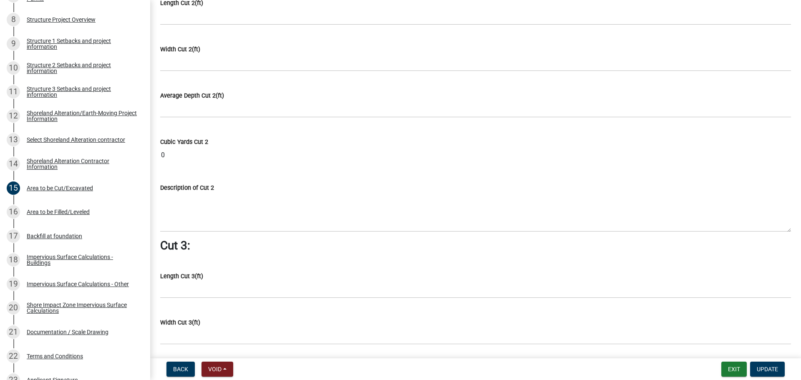
scroll to position [876, 0]
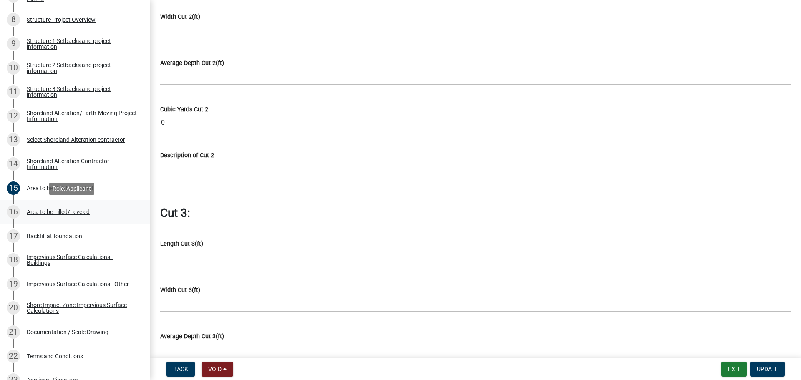
click at [76, 209] on div "Area to be Filled/Leveled" at bounding box center [58, 212] width 63 height 6
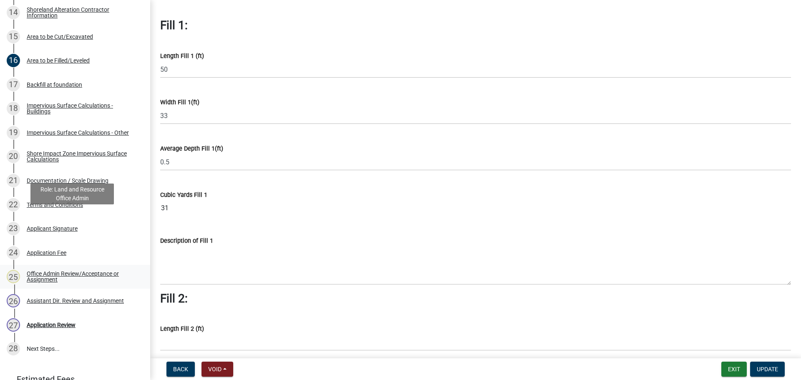
scroll to position [542, 0]
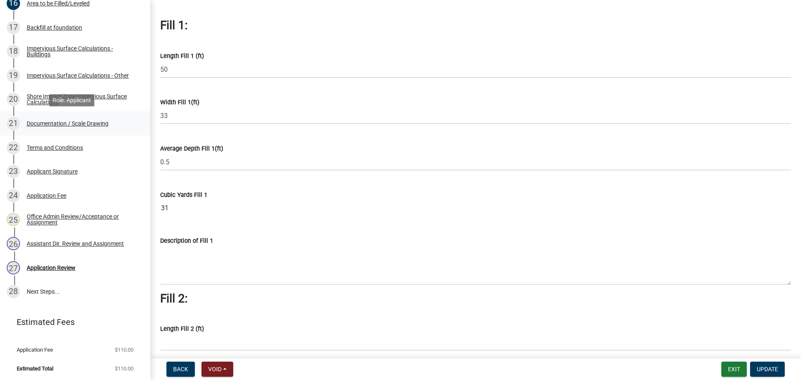
click at [101, 124] on div "Documentation / Scale Drawing" at bounding box center [68, 124] width 82 height 6
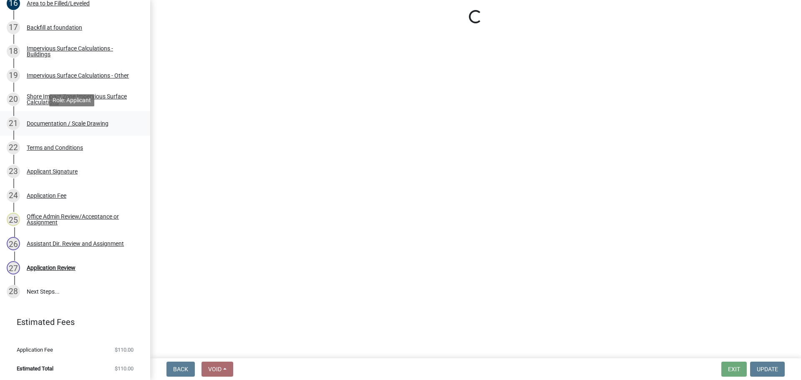
scroll to position [0, 0]
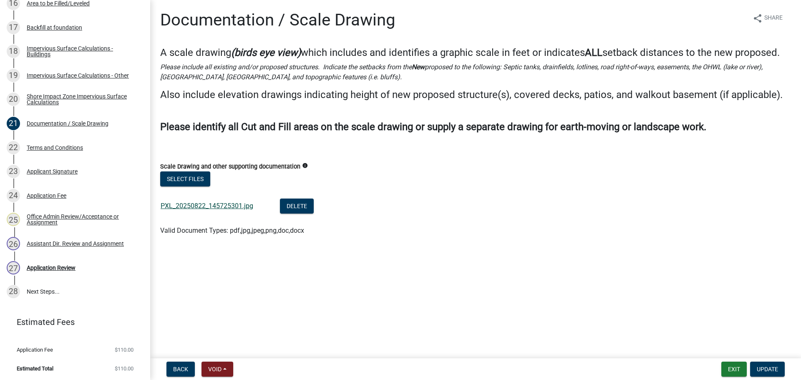
click at [239, 209] on link "PXL_20250822_145725301.jpg" at bounding box center [207, 206] width 93 height 8
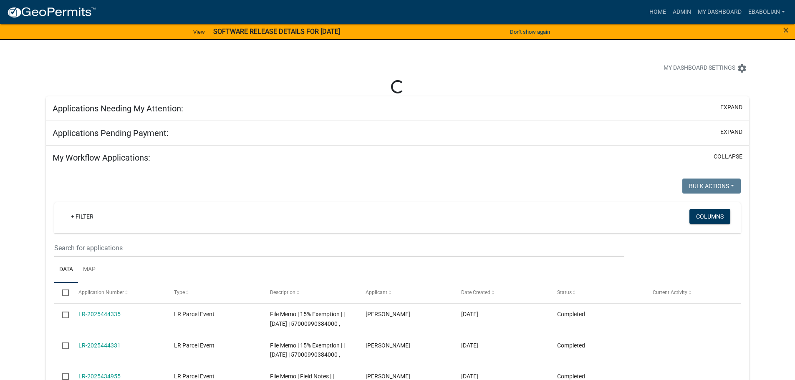
select select "3: 100"
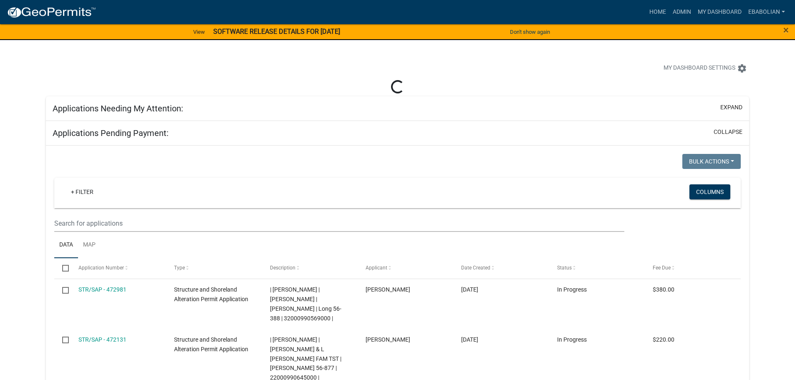
select select "3: 100"
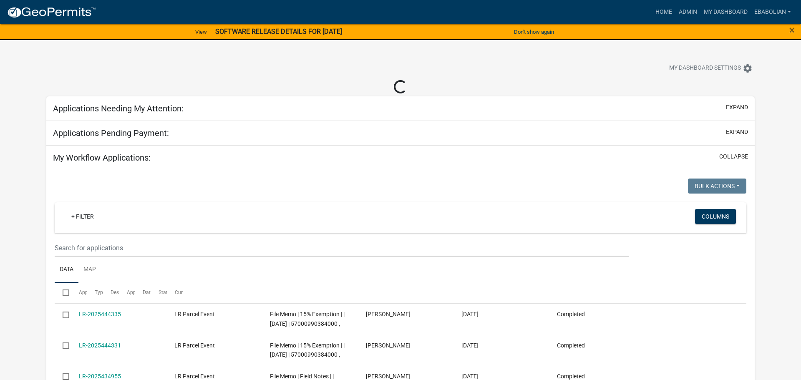
select select "3: 100"
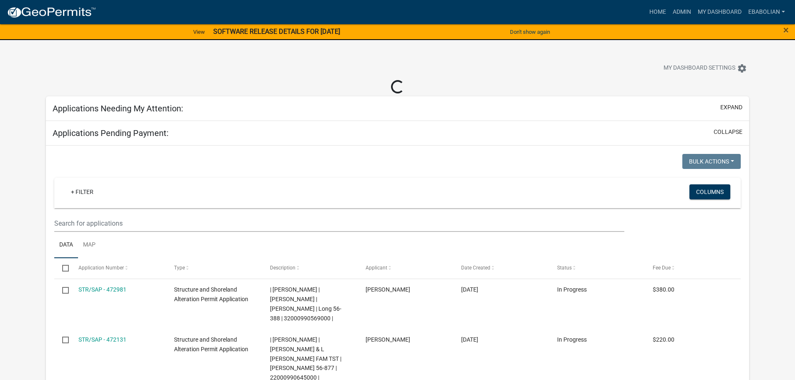
select select "3: 100"
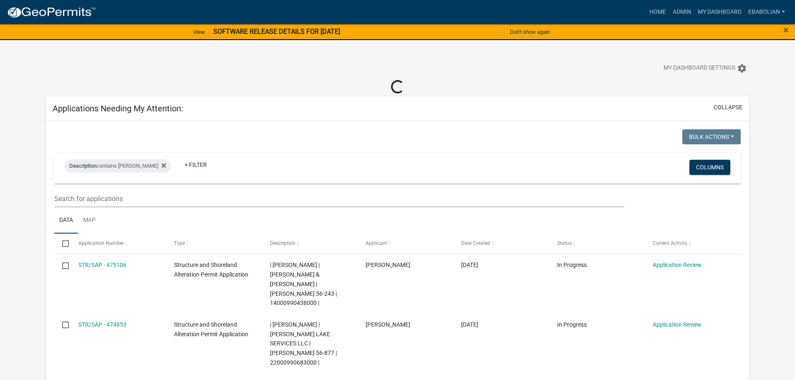
select select "3: 100"
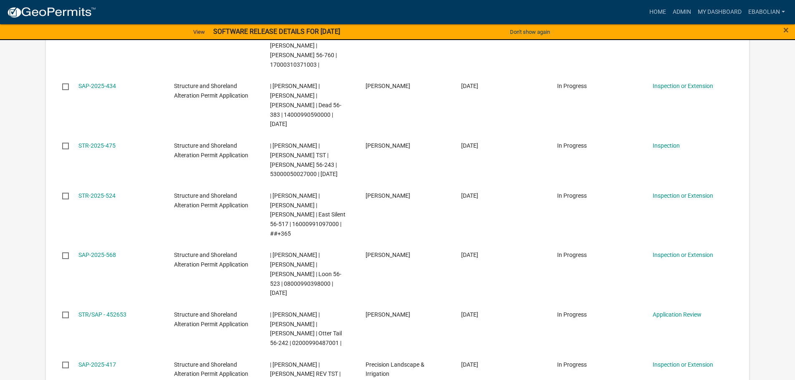
scroll to position [2546, 0]
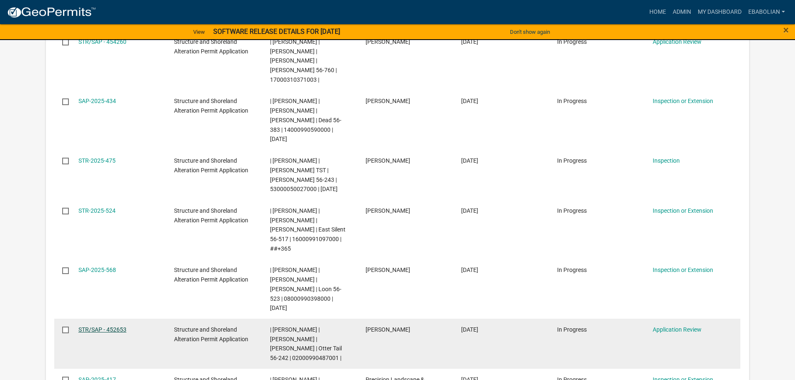
click at [118, 326] on link "STR/SAP - 452653" at bounding box center [102, 329] width 48 height 7
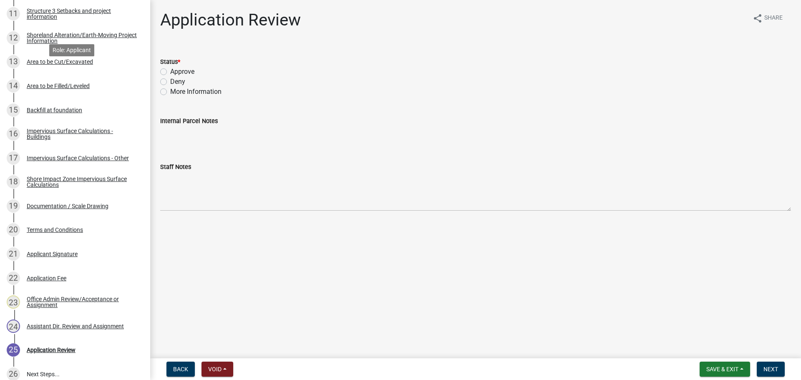
scroll to position [459, 0]
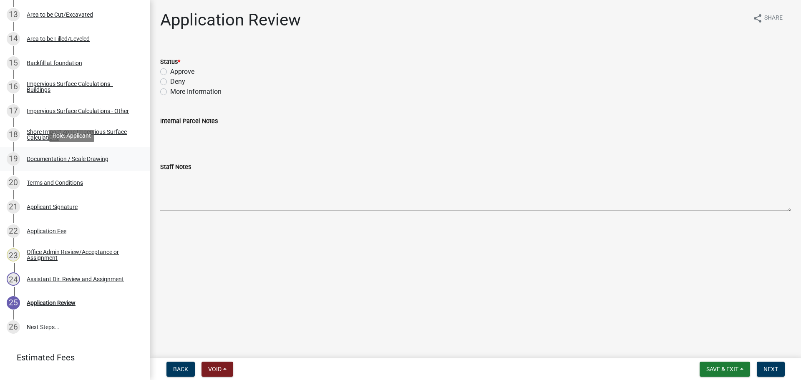
click at [100, 159] on div "Documentation / Scale Drawing" at bounding box center [68, 159] width 82 height 6
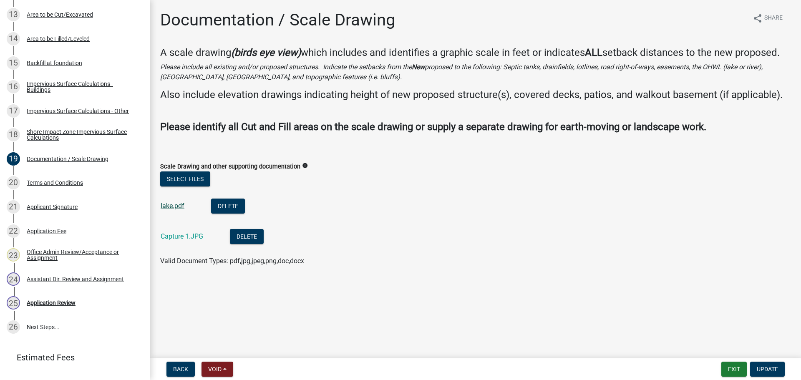
click at [181, 206] on link "lake.pdf" at bounding box center [173, 206] width 24 height 8
click at [192, 237] on link "Capture 1.JPG" at bounding box center [182, 236] width 43 height 8
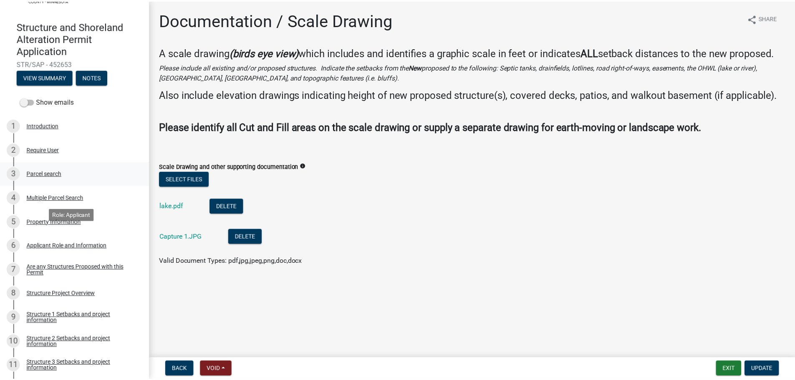
scroll to position [42, 0]
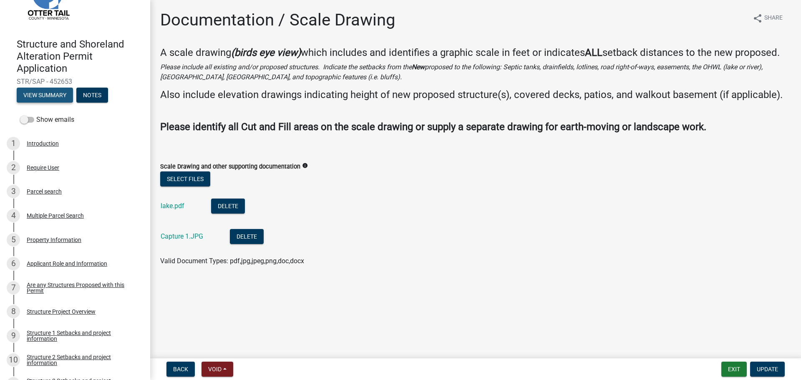
click at [52, 97] on button "View Summary" at bounding box center [45, 95] width 56 height 15
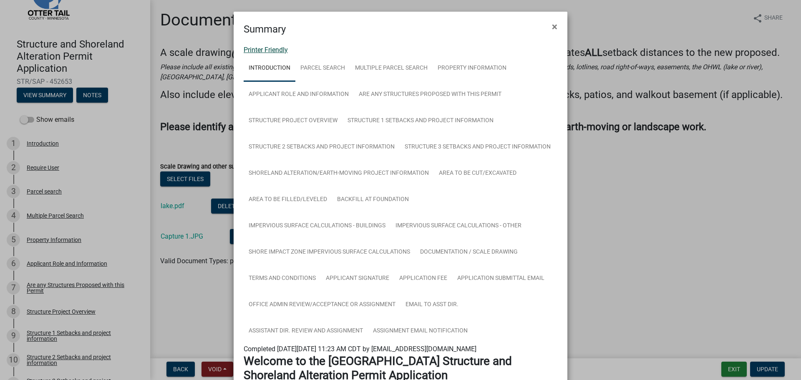
click at [272, 50] on link "Printer Friendly" at bounding box center [266, 50] width 44 height 8
click at [553, 26] on span "×" at bounding box center [554, 27] width 5 height 12
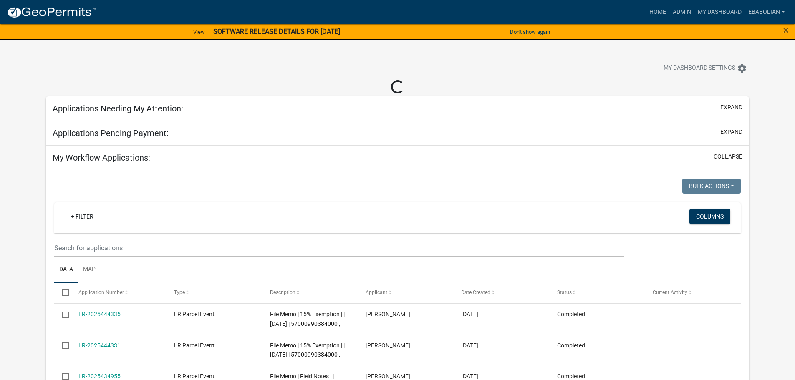
select select "3: 100"
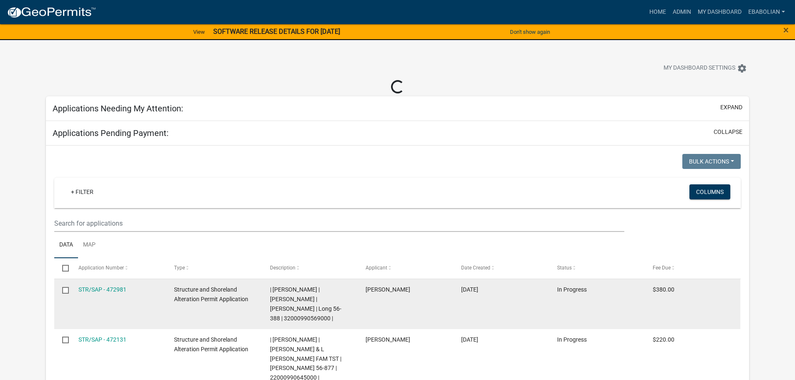
select select "3: 100"
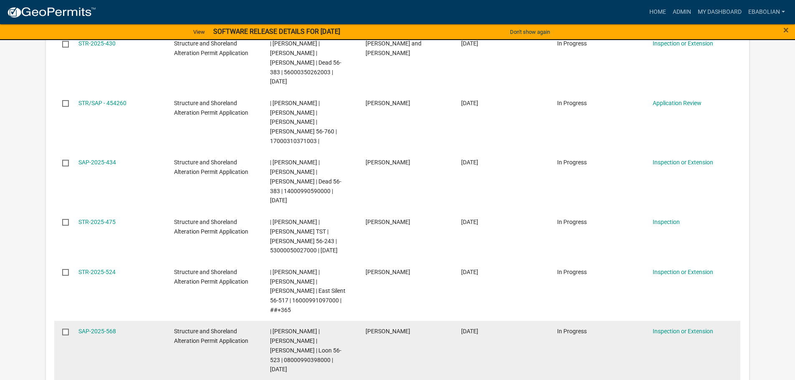
scroll to position [2504, 0]
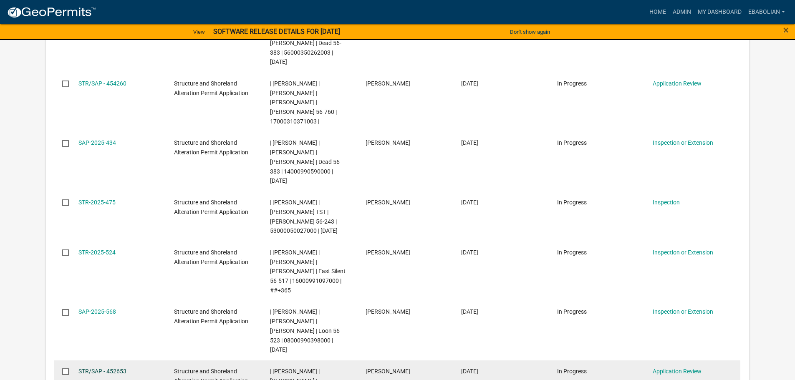
click at [115, 368] on link "STR/SAP - 452653" at bounding box center [102, 371] width 48 height 7
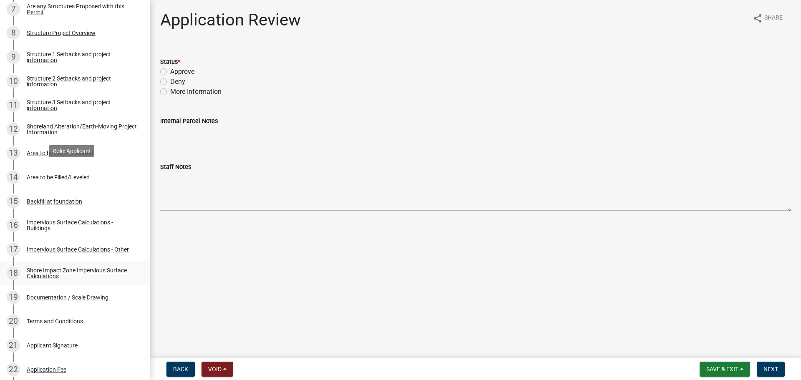
scroll to position [334, 0]
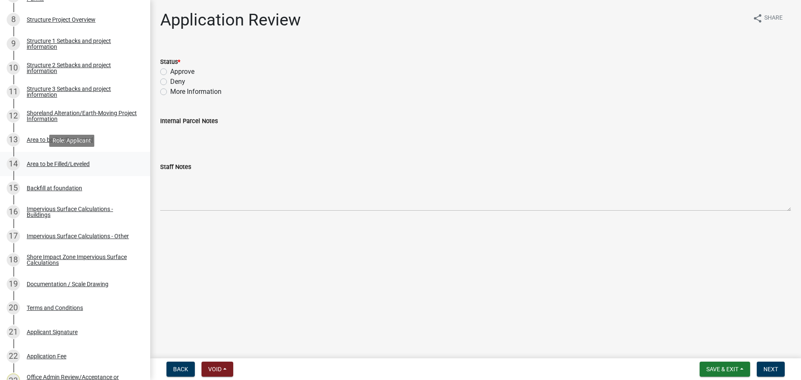
click at [62, 162] on div "Area to be Filled/Leveled" at bounding box center [58, 164] width 63 height 6
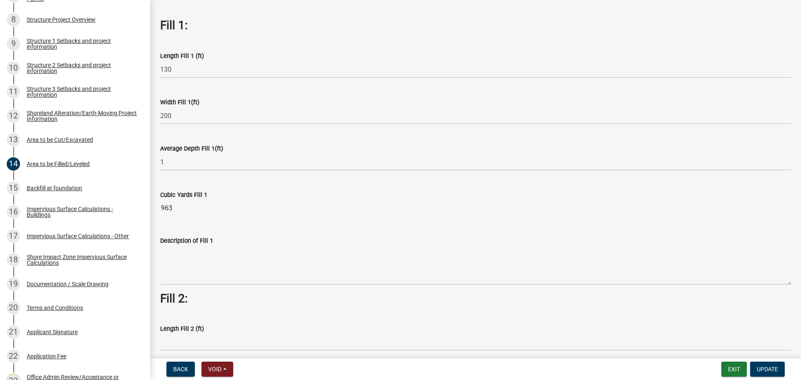
scroll to position [0, 0]
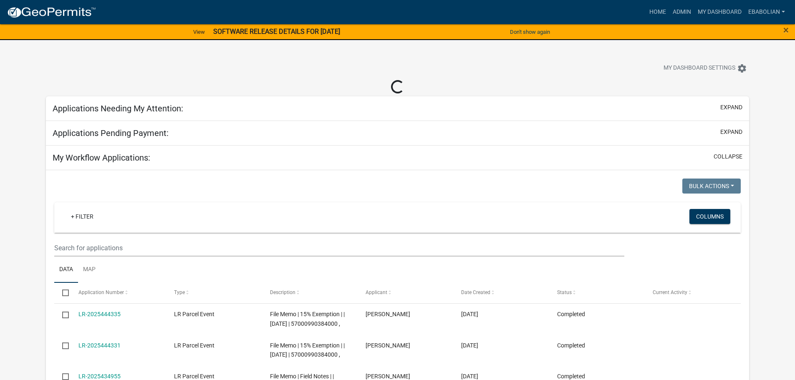
select select "3: 100"
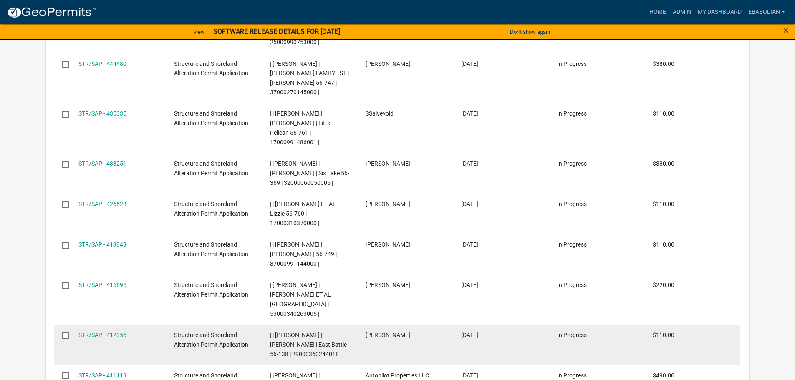
select select "3: 100"
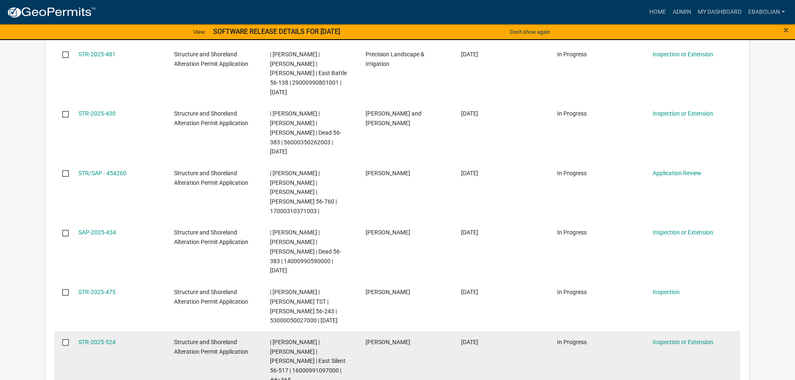
scroll to position [2420, 0]
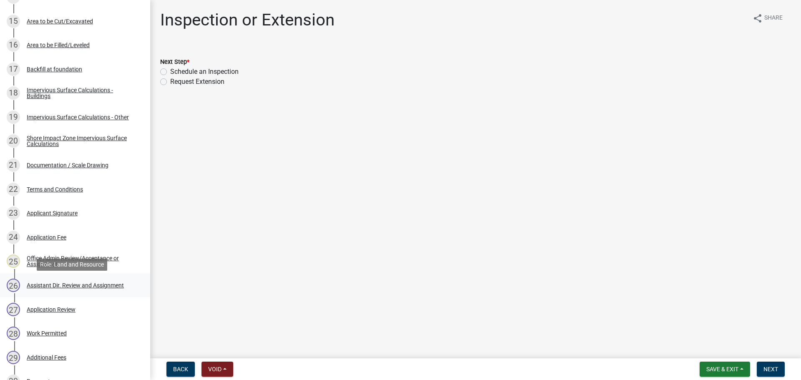
scroll to position [459, 0]
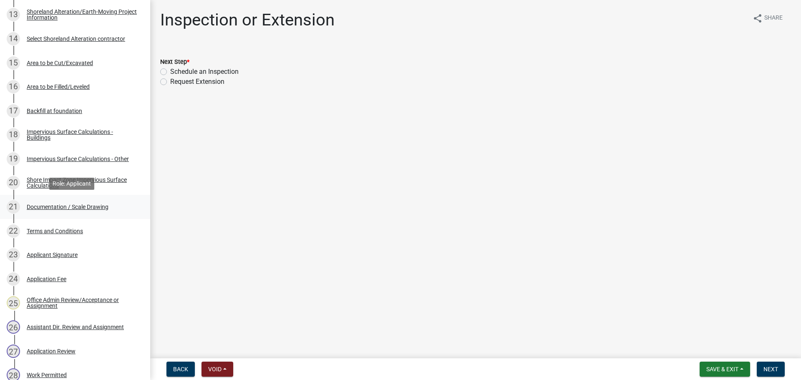
click at [98, 208] on div "Documentation / Scale Drawing" at bounding box center [68, 207] width 82 height 6
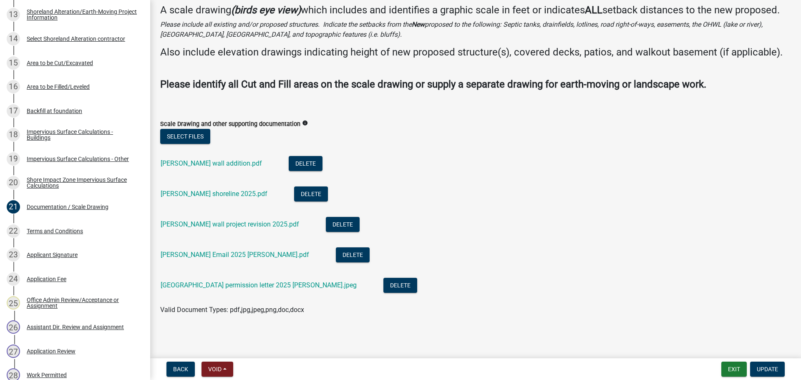
scroll to position [55, 0]
click at [231, 165] on link "[PERSON_NAME] wall addition.pdf" at bounding box center [211, 163] width 101 height 8
click at [245, 193] on link "[PERSON_NAME] shoreline 2025.pdf" at bounding box center [214, 194] width 107 height 8
click at [228, 226] on link "[PERSON_NAME] wall project revision 2025.pdf" at bounding box center [230, 224] width 139 height 8
click at [196, 253] on link "[PERSON_NAME] Email 2025 [PERSON_NAME].pdf" at bounding box center [235, 255] width 149 height 8
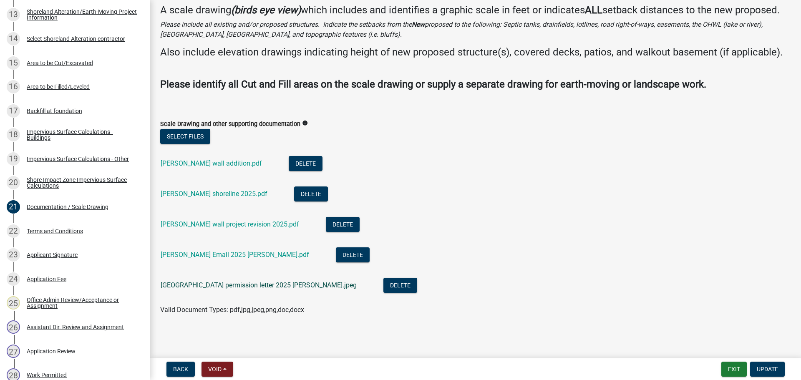
click at [191, 285] on link "[GEOGRAPHIC_DATA] permission letter 2025 [PERSON_NAME].jpeg" at bounding box center [259, 285] width 196 height 8
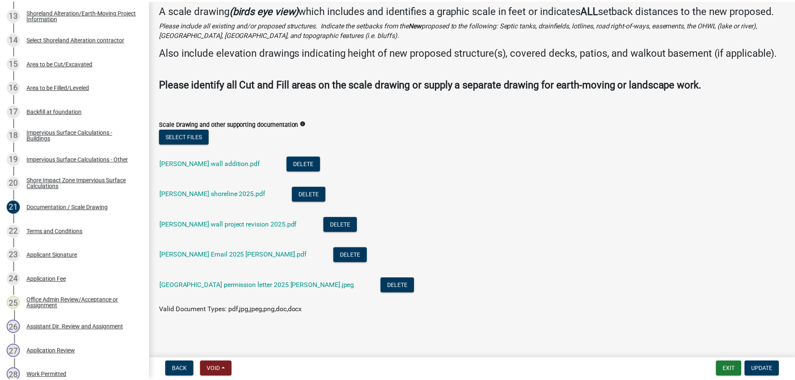
scroll to position [0, 0]
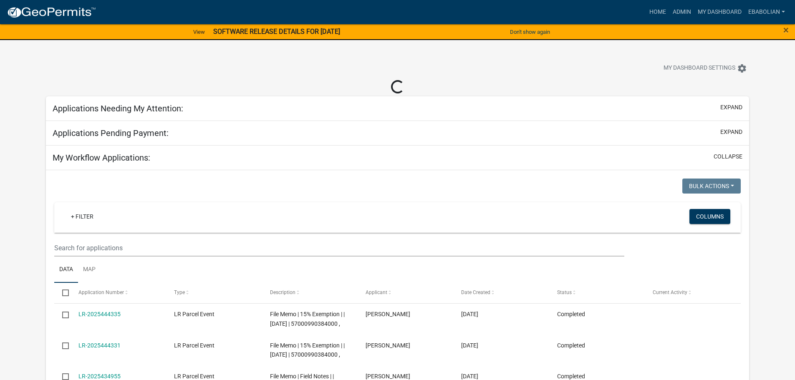
select select "3: 100"
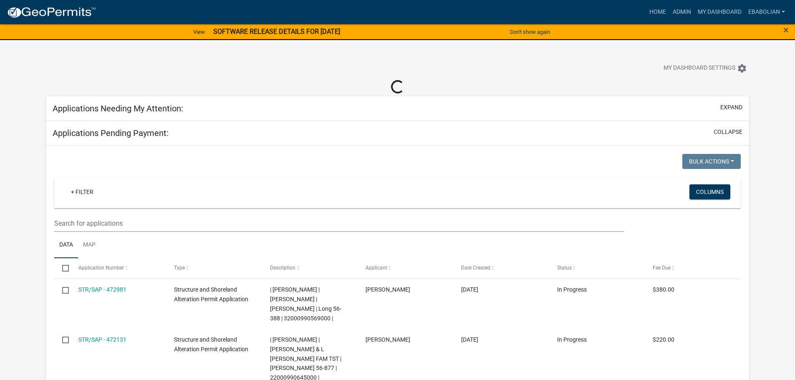
select select "3: 100"
